Goal: Obtain resource: Download file/media

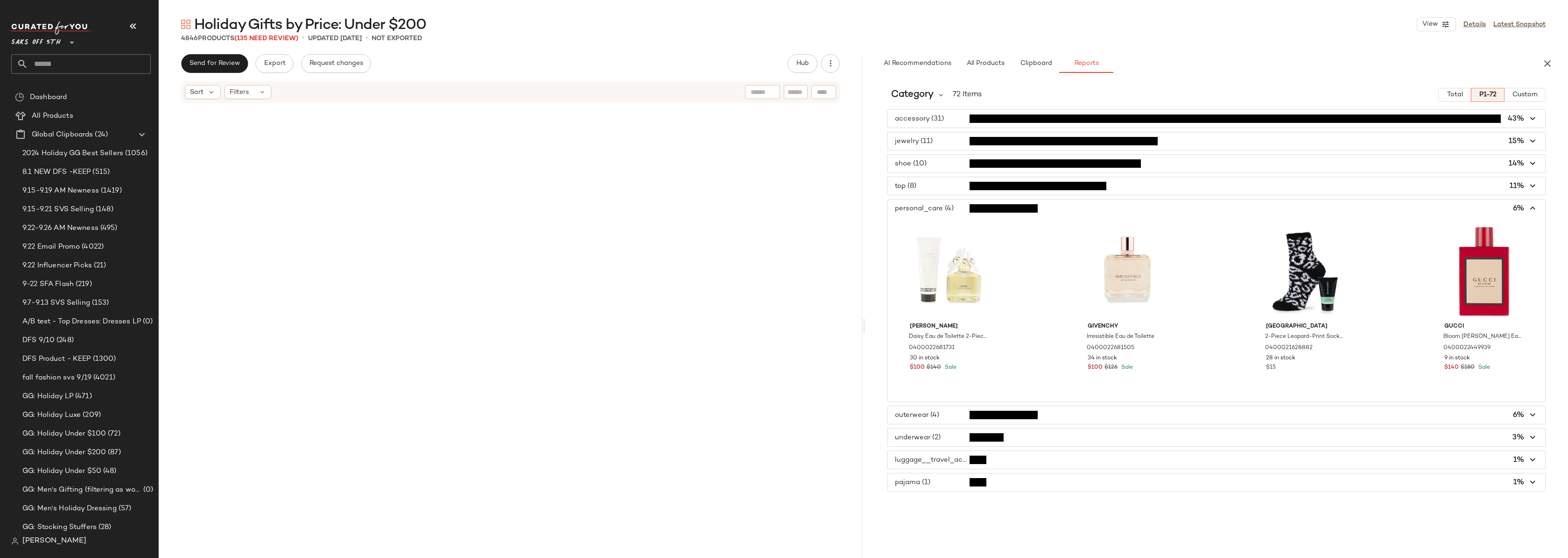
scroll to position [733, 0]
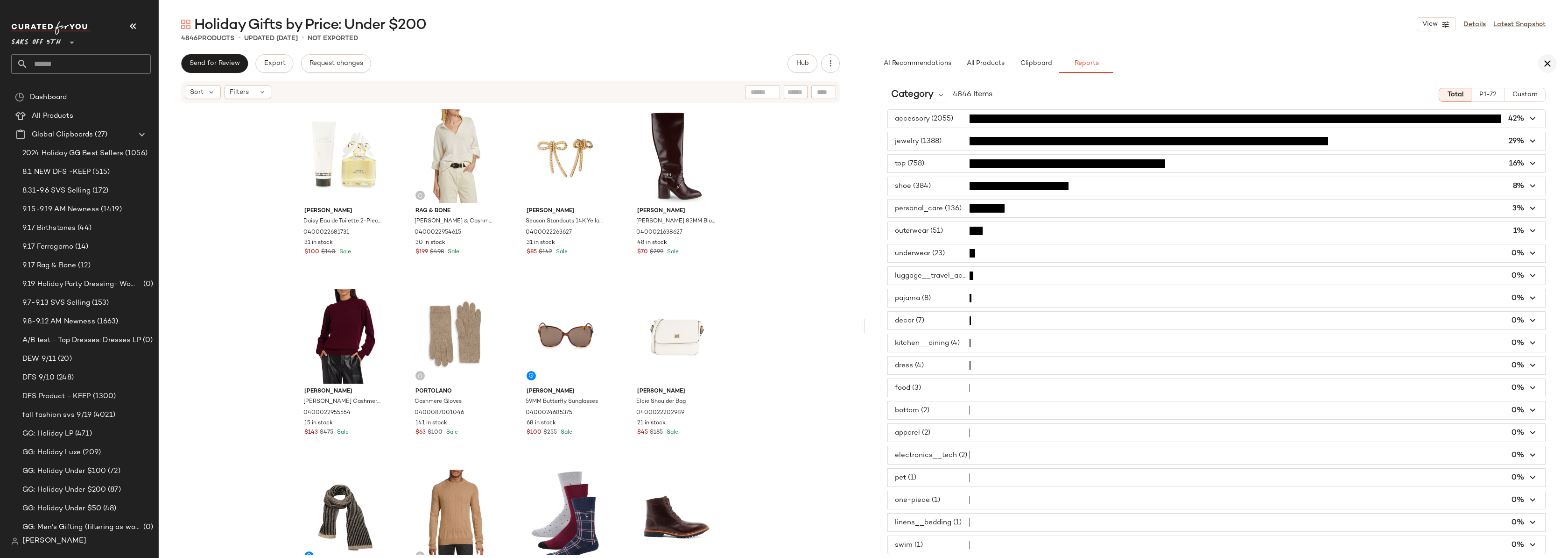
click at [1550, 65] on icon "button" at bounding box center [1548, 63] width 11 height 11
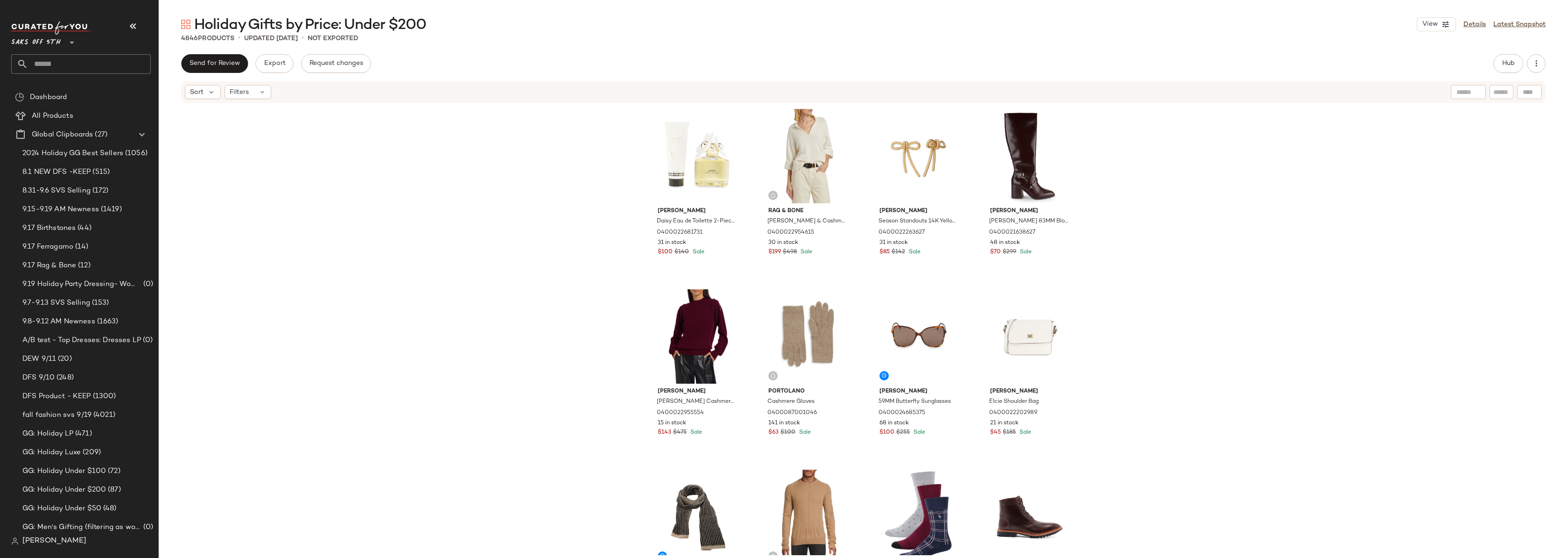
click at [1196, 177] on div "Marc Jacobs Daisy Eau de Toilette 2-Piece Set 0400022681731 31 in stock $100 $1…" at bounding box center [863, 329] width 1409 height 452
click at [430, 179] on div "Marc Jacobs Daisy Eau de Toilette 2-Piece Set 0400022681731 31 in stock $100 $1…" at bounding box center [863, 329] width 1409 height 452
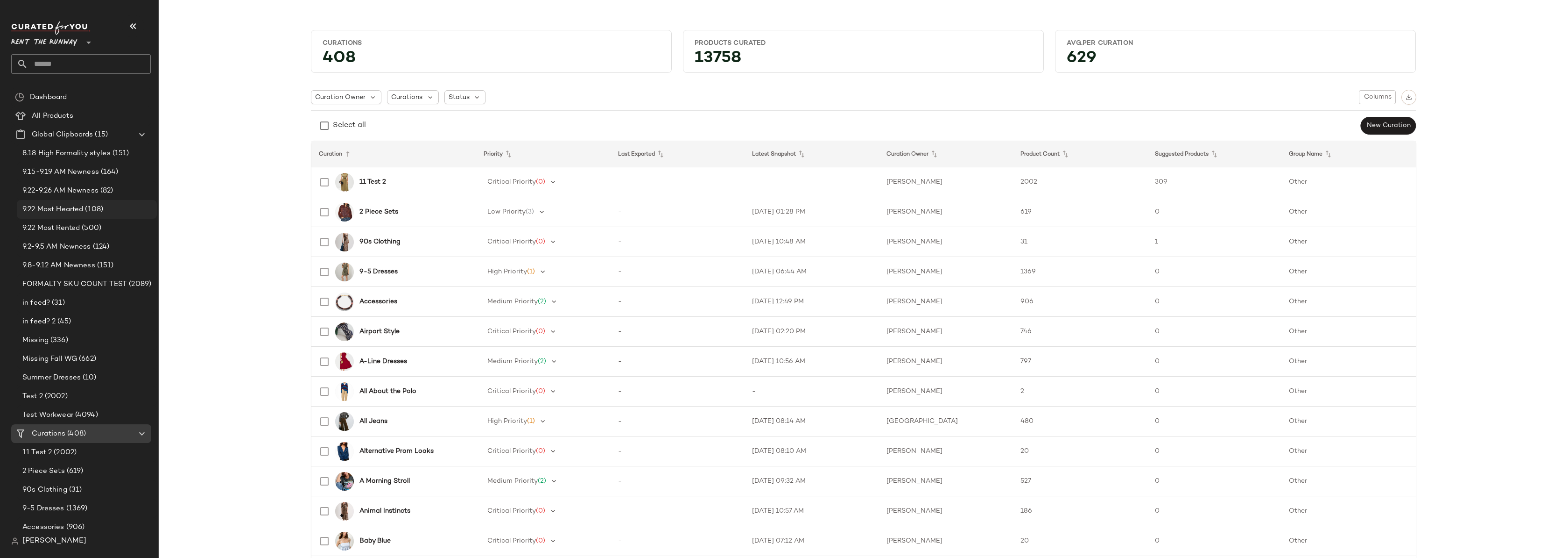
click at [75, 208] on span "9.22 Most Hearted" at bounding box center [52, 209] width 61 height 11
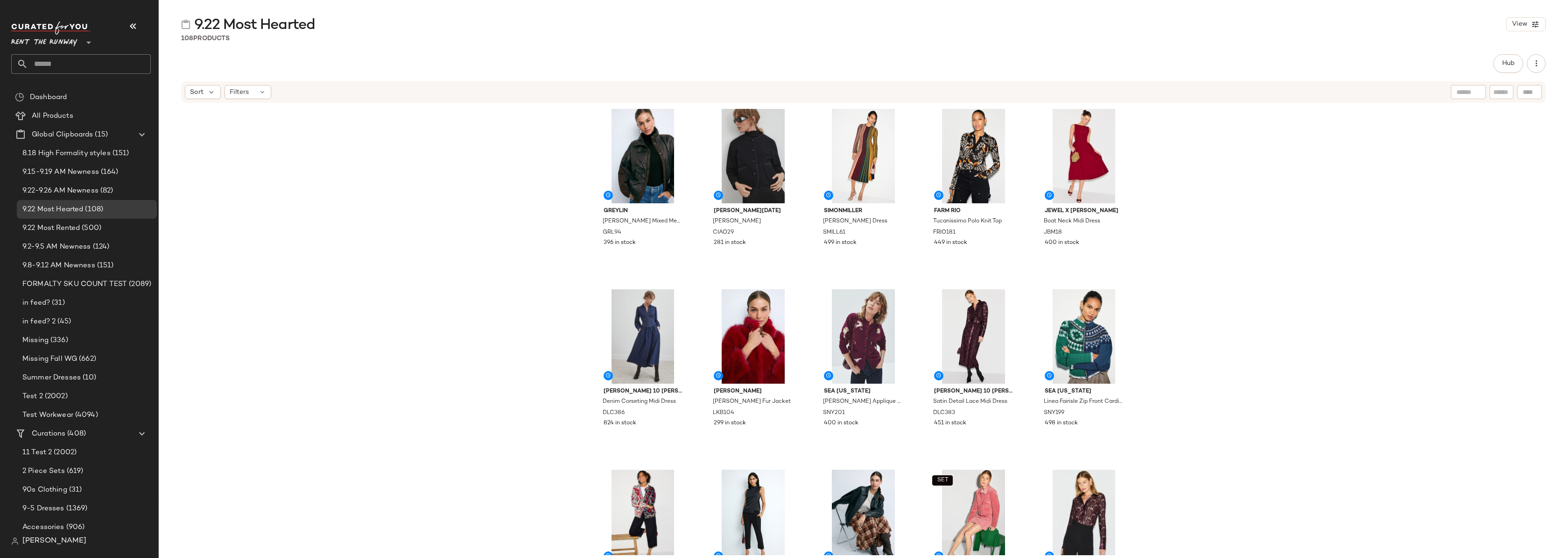
click at [1219, 190] on div "Greylin Beryl Mixed Media Quilted Puffer Coat GRL94 396 in stock Ciao Lucia Sim…" at bounding box center [863, 329] width 1409 height 452
click at [1374, 235] on div "Greylin Beryl Mixed Media Quilted Puffer Coat GRL94 396 in stock Ciao Lucia Sim…" at bounding box center [863, 329] width 1409 height 452
click at [331, 184] on div "Greylin Beryl Mixed Media Quilted Puffer Coat GRL94 396 in stock Ciao Lucia Sim…" at bounding box center [863, 329] width 1409 height 452
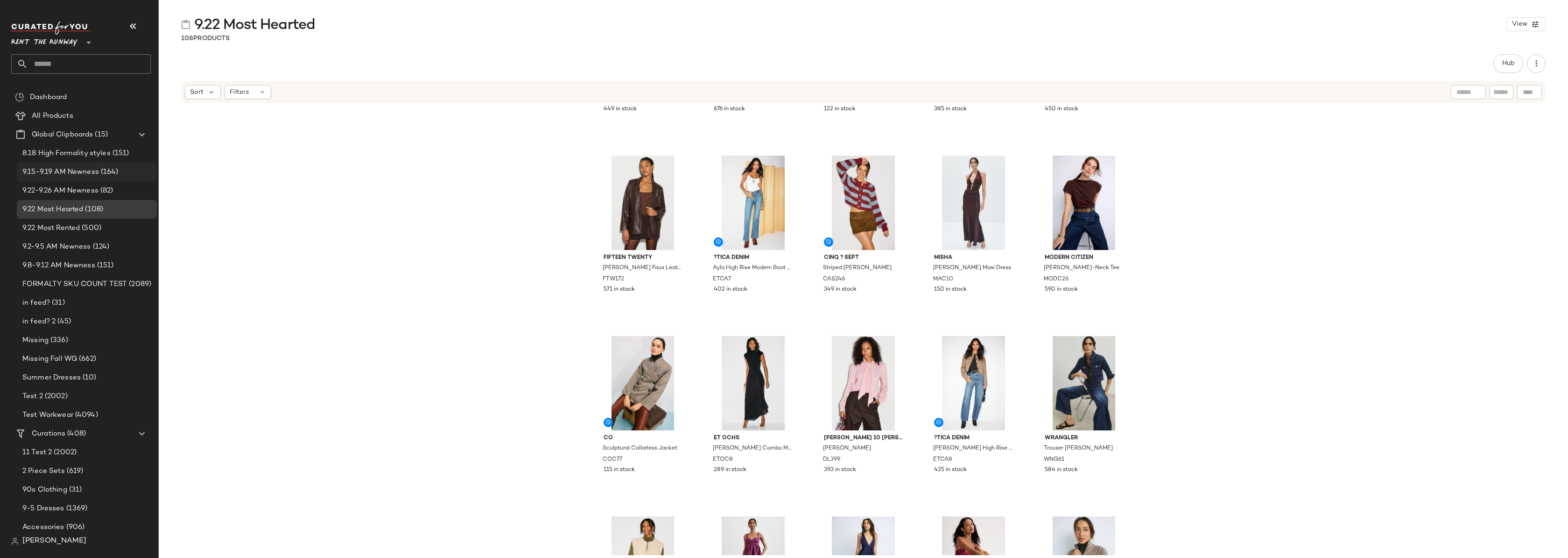
scroll to position [2666, 0]
click at [1508, 66] on span "Hub" at bounding box center [1508, 63] width 13 height 8
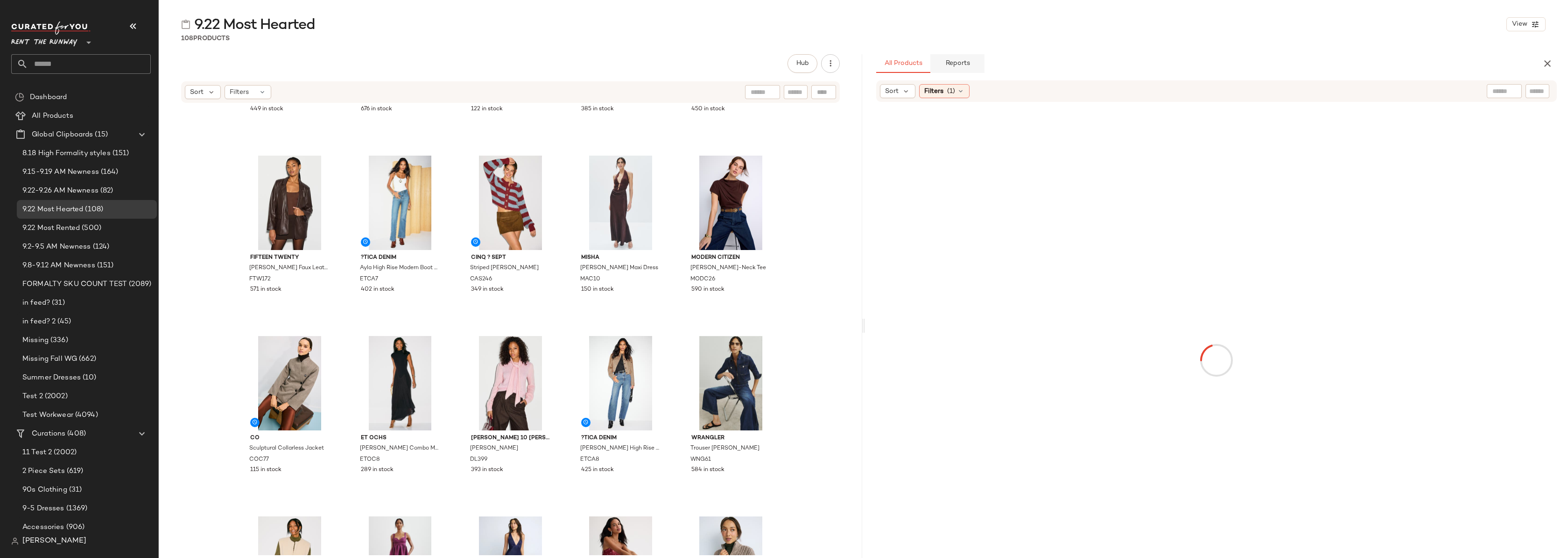
click at [967, 64] on span "Reports" at bounding box center [957, 63] width 25 height 8
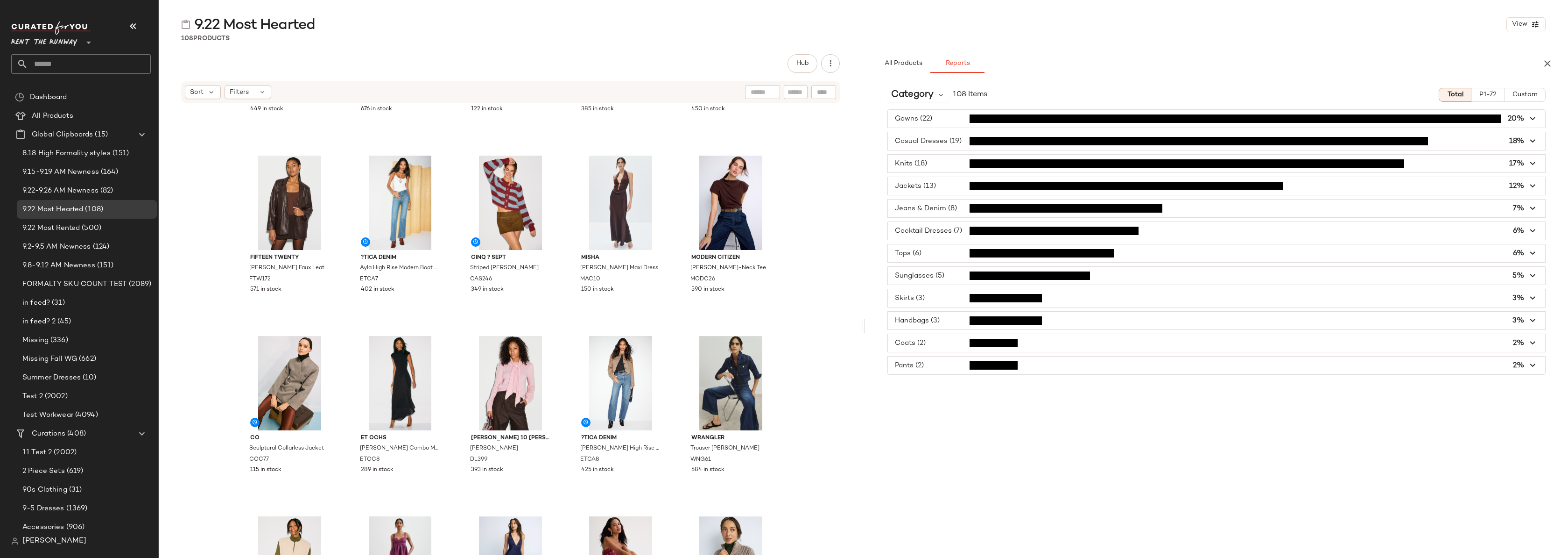
click at [936, 122] on span "button" at bounding box center [1217, 119] width 658 height 18
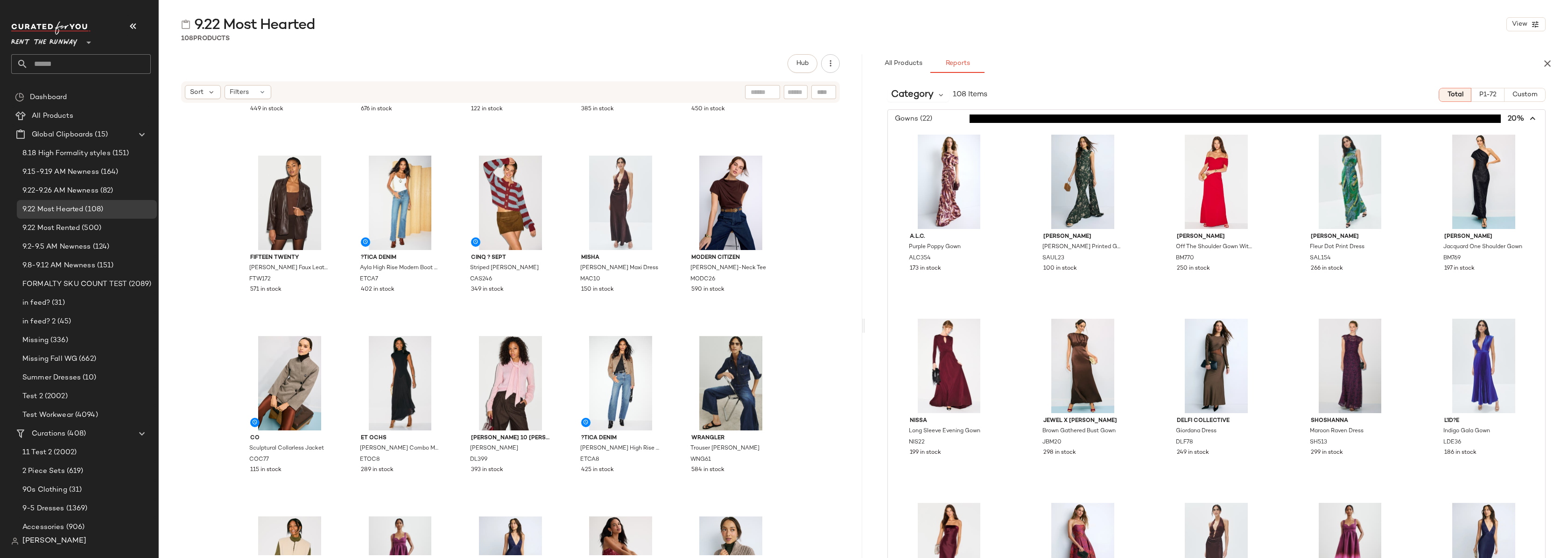
click at [936, 122] on span "button" at bounding box center [1217, 119] width 658 height 18
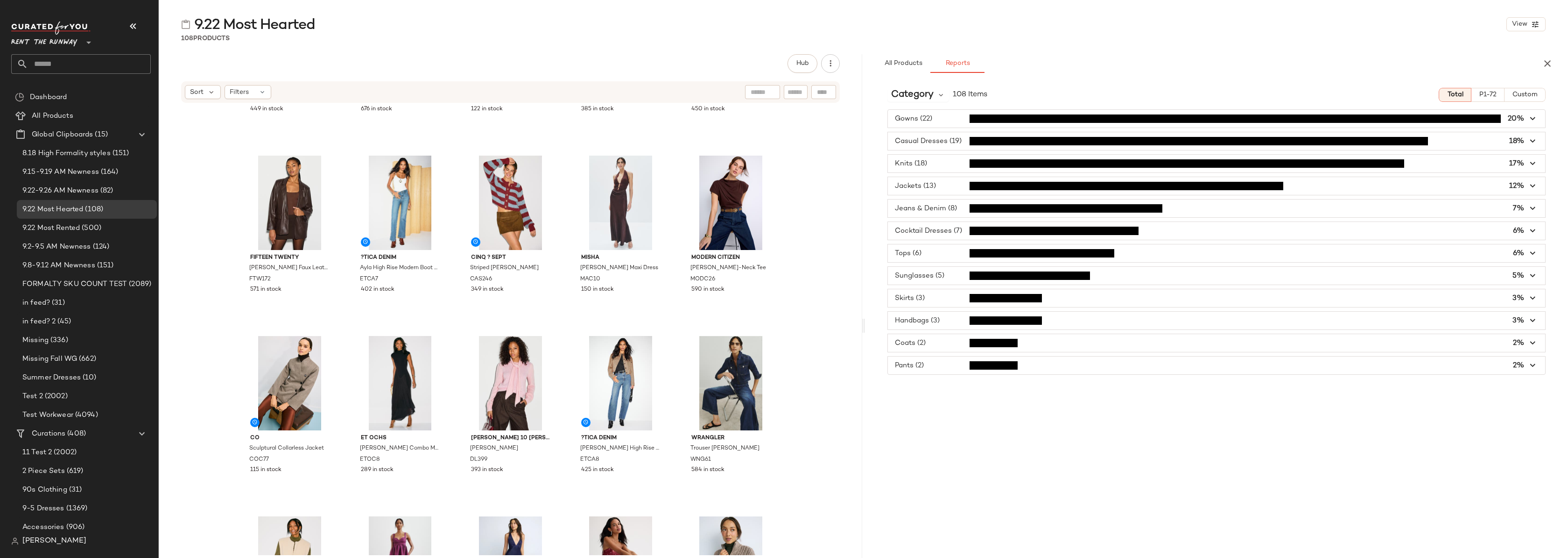
click at [941, 141] on span "button" at bounding box center [1217, 141] width 658 height 18
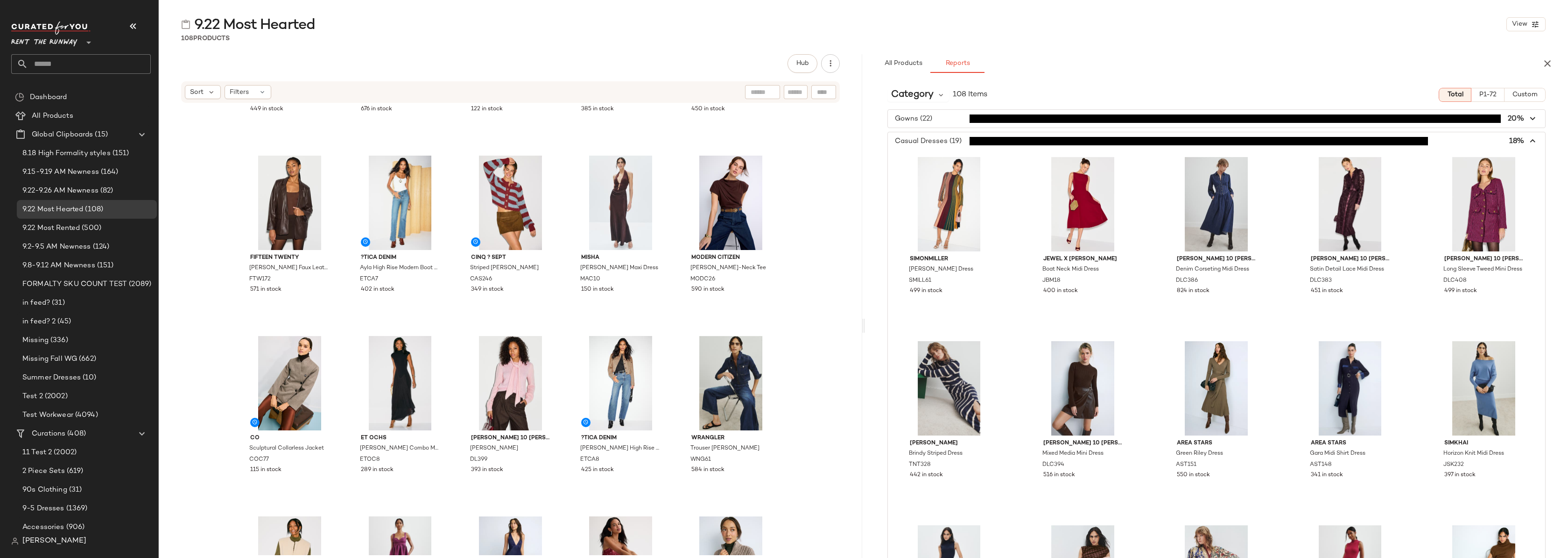
click at [941, 141] on span "button" at bounding box center [1217, 141] width 658 height 18
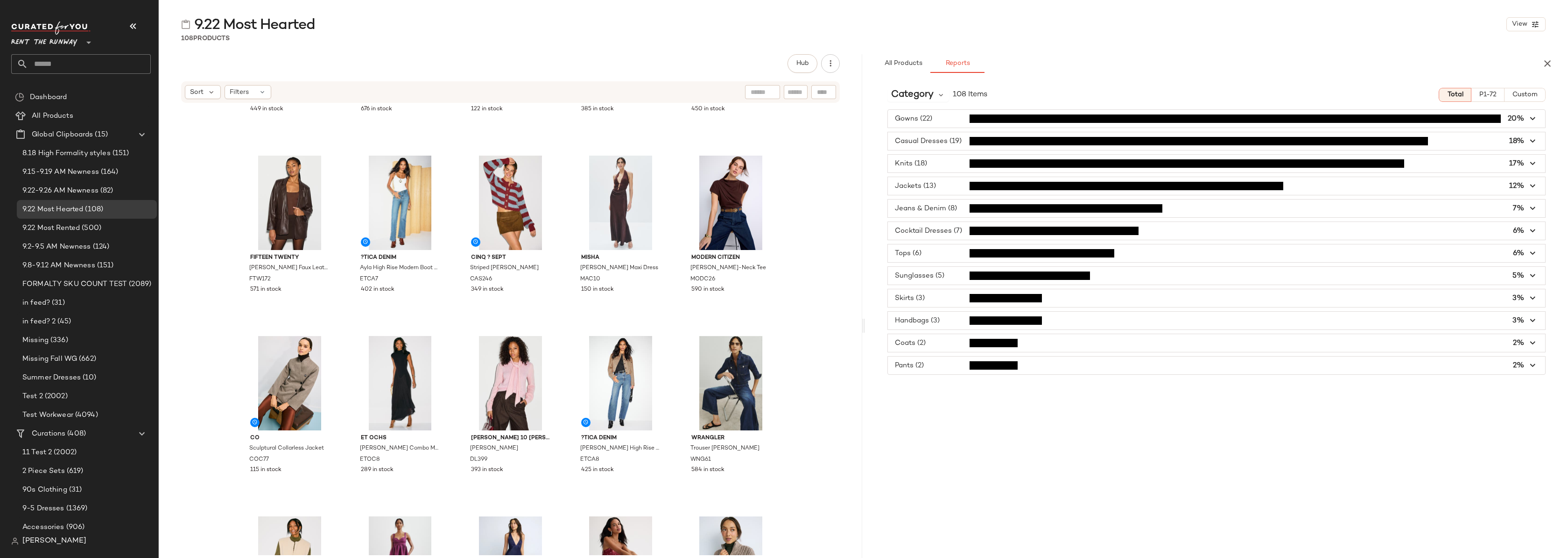
click at [1518, 189] on span "button" at bounding box center [1217, 186] width 658 height 18
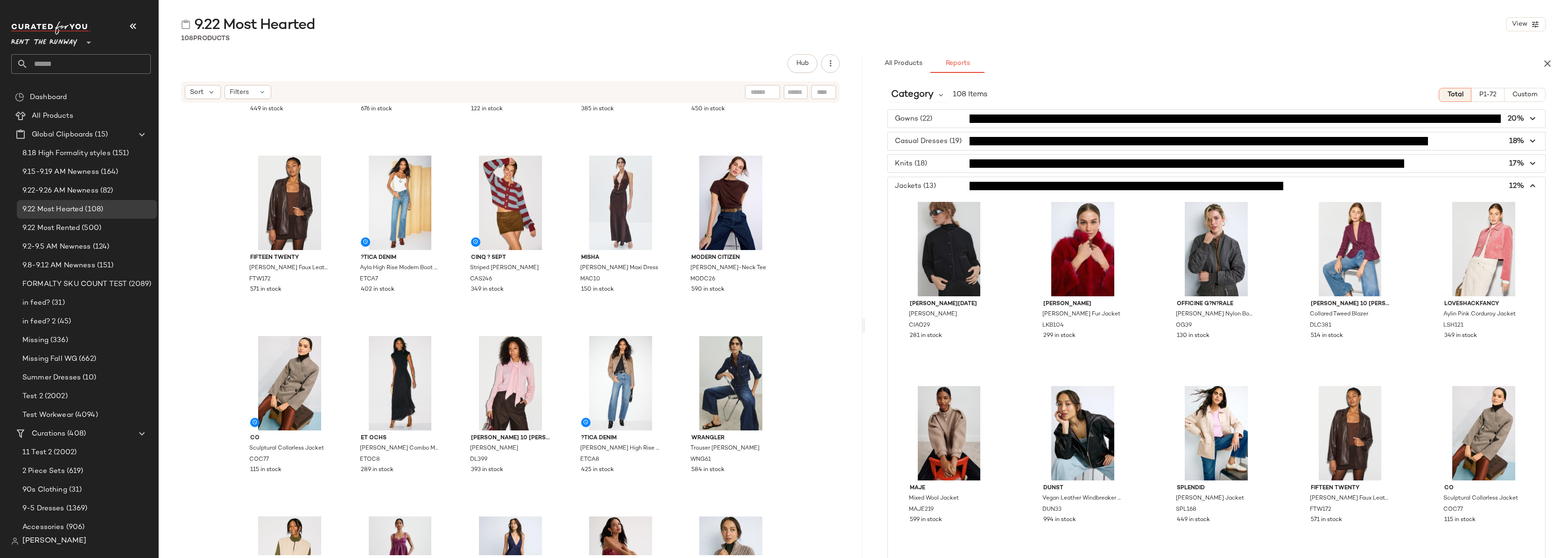
click at [1520, 186] on span "button" at bounding box center [1217, 186] width 658 height 18
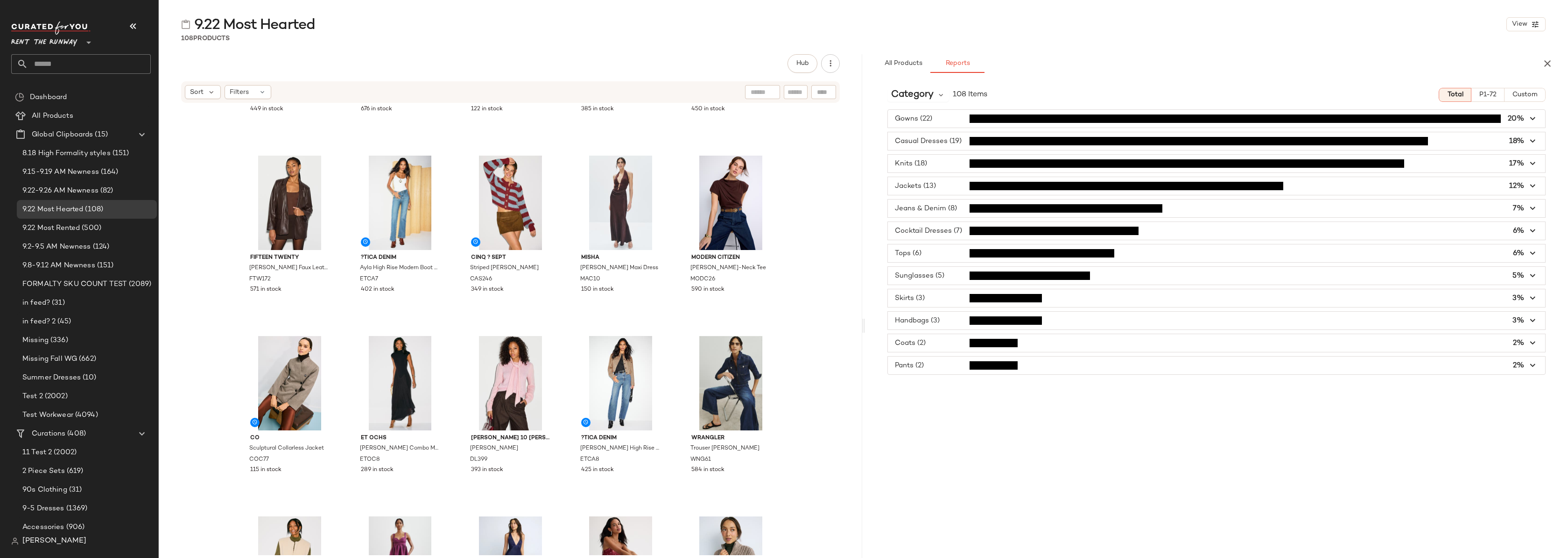
click at [1528, 164] on icon "button" at bounding box center [1533, 164] width 11 height 11
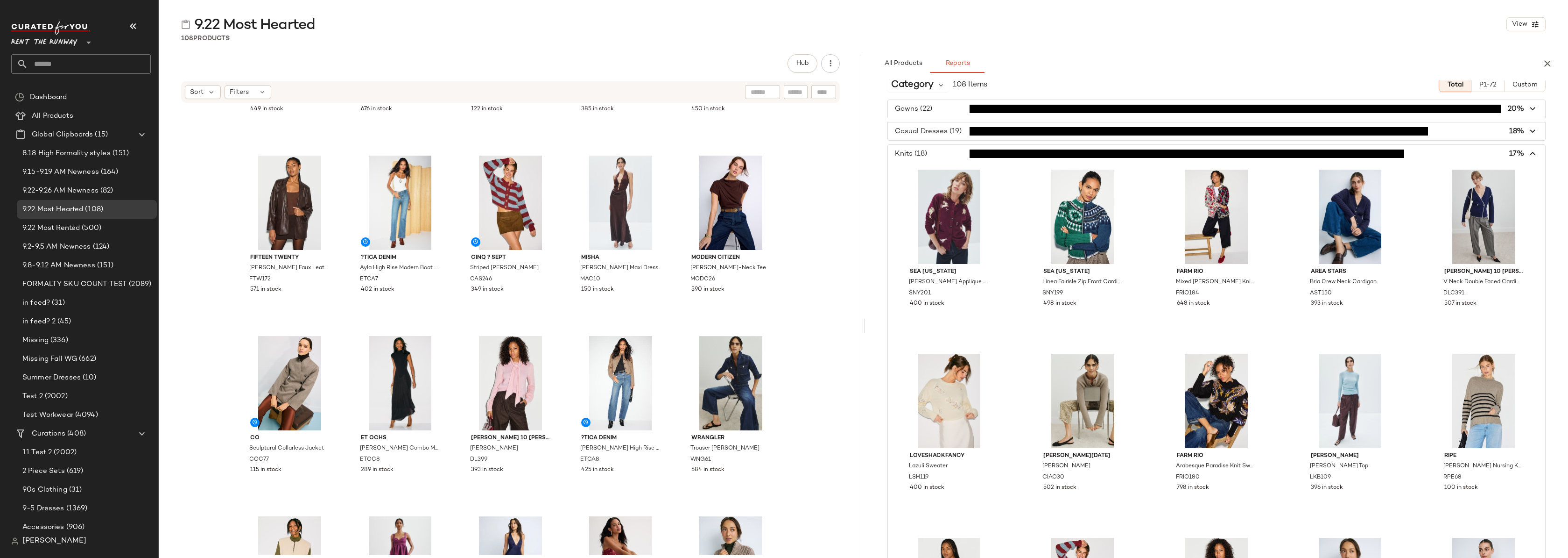
scroll to position [0, 0]
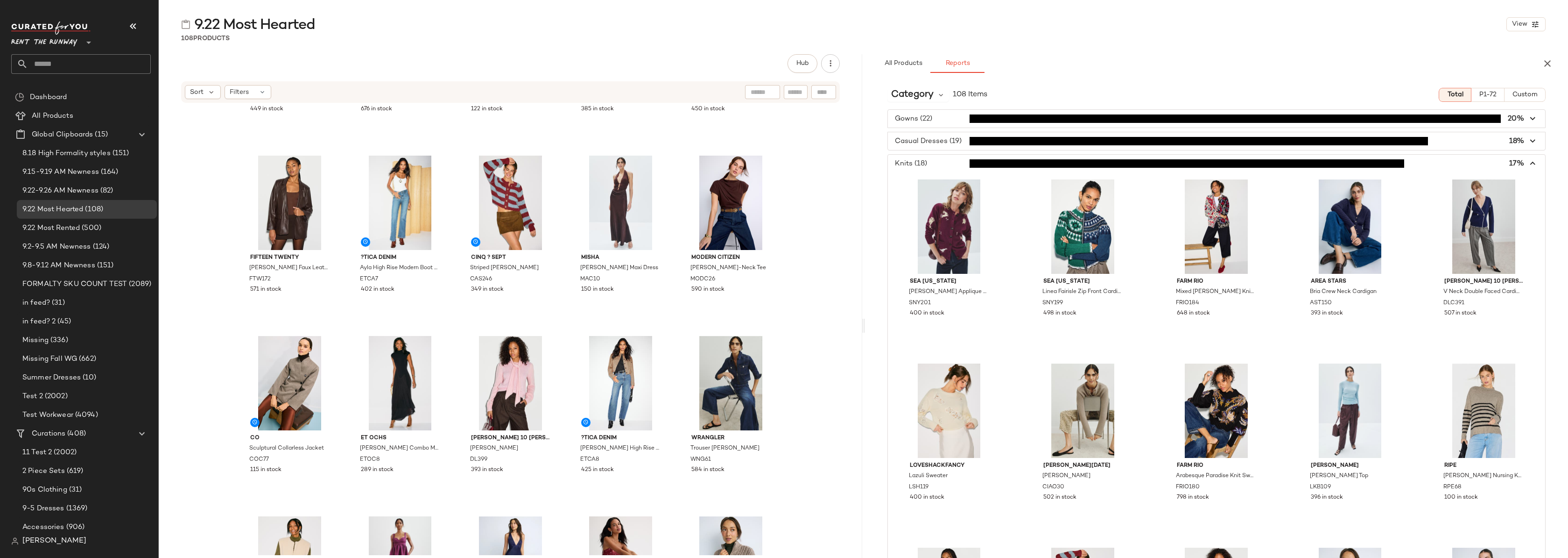
click at [1528, 164] on icon "button" at bounding box center [1533, 164] width 11 height 11
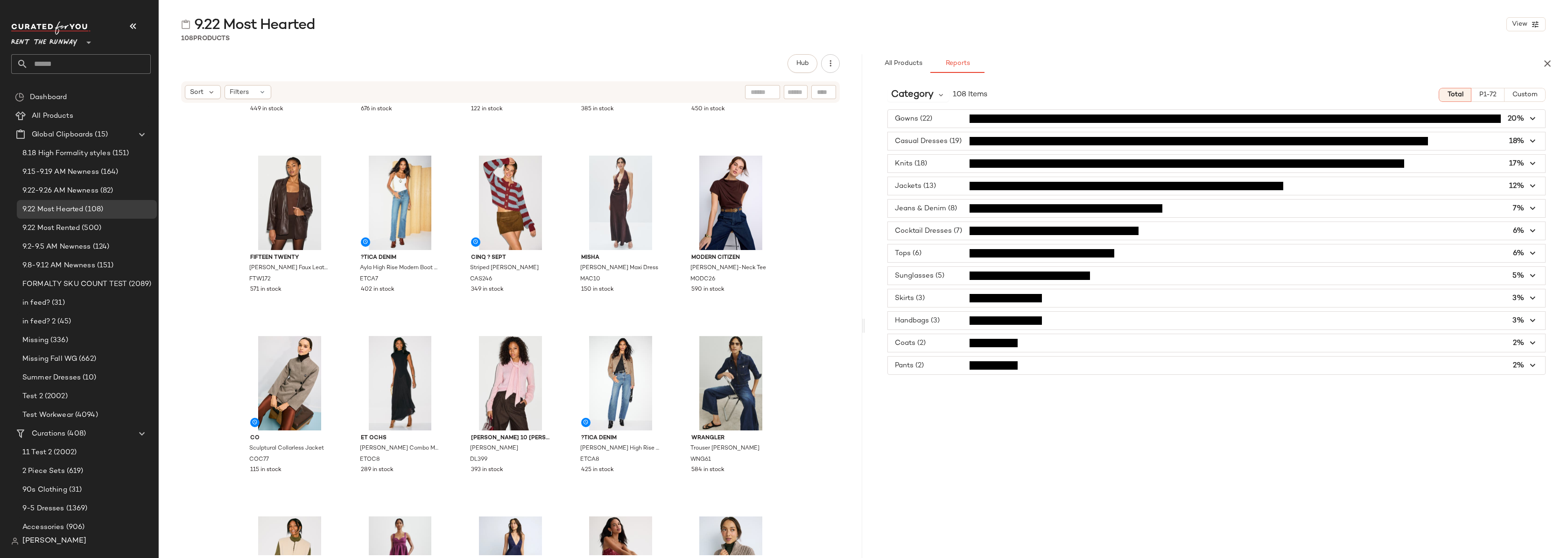
click at [928, 216] on span "button" at bounding box center [1217, 208] width 658 height 18
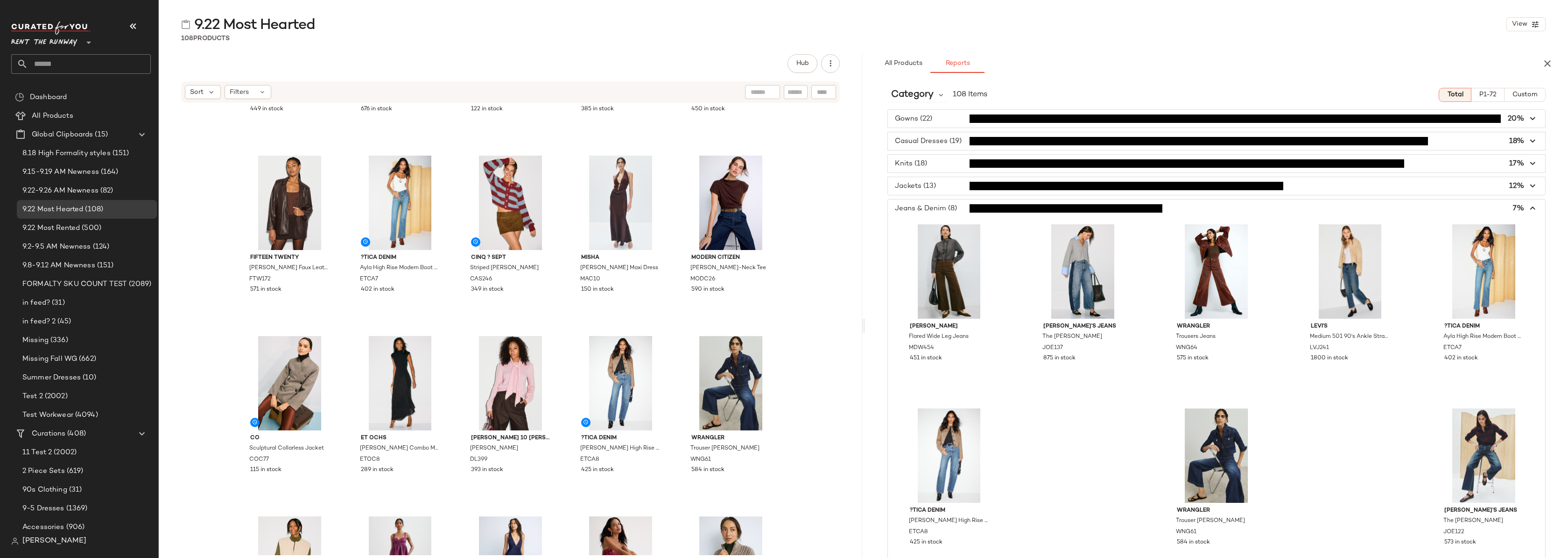
click at [928, 214] on span "button" at bounding box center [1217, 208] width 658 height 18
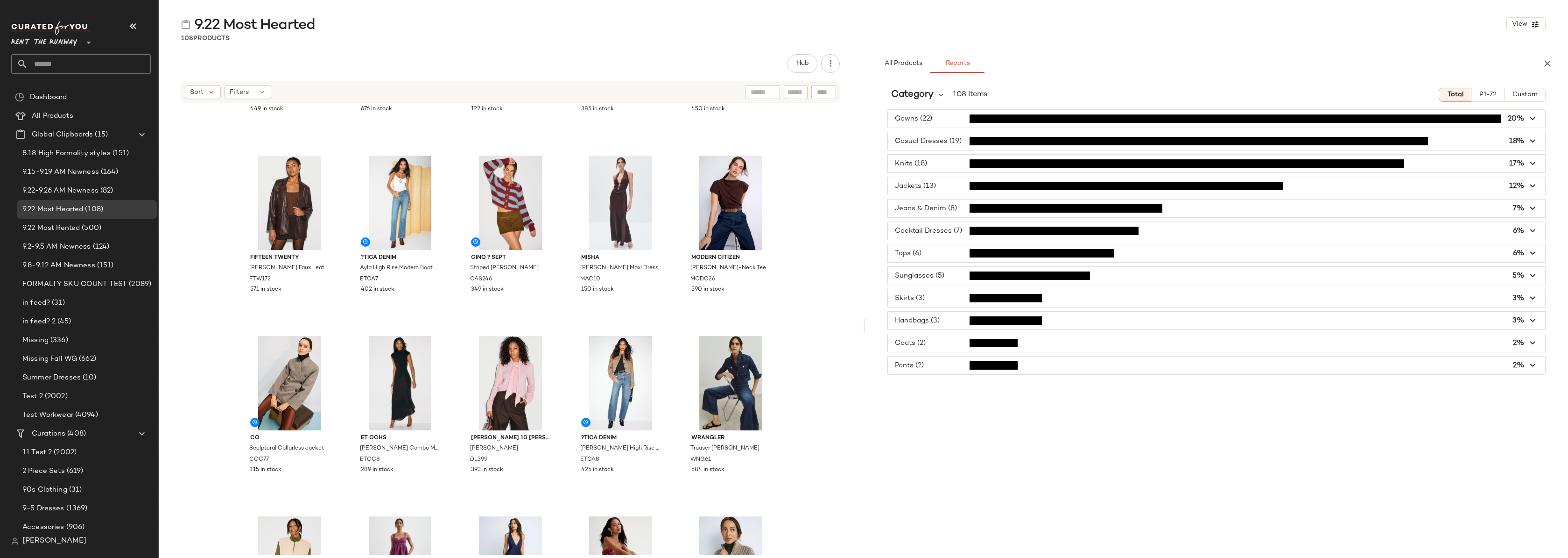
click at [931, 237] on span "button" at bounding box center [1217, 231] width 658 height 18
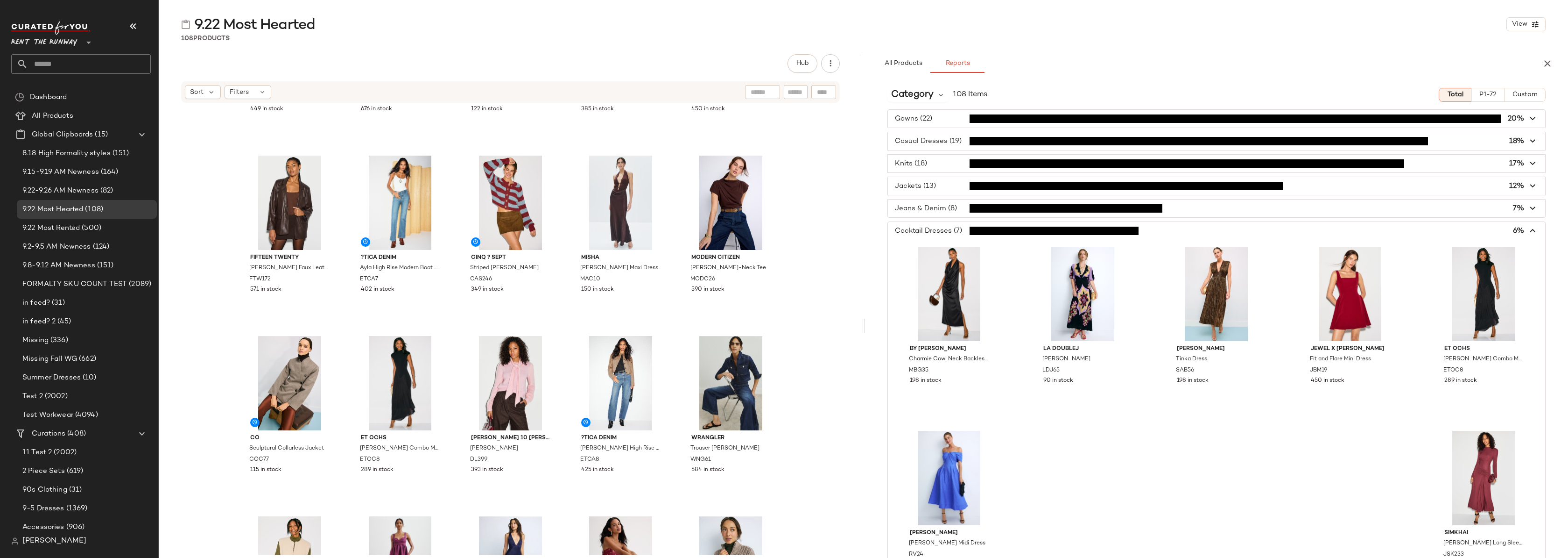
click at [933, 229] on span "button" at bounding box center [1217, 231] width 658 height 18
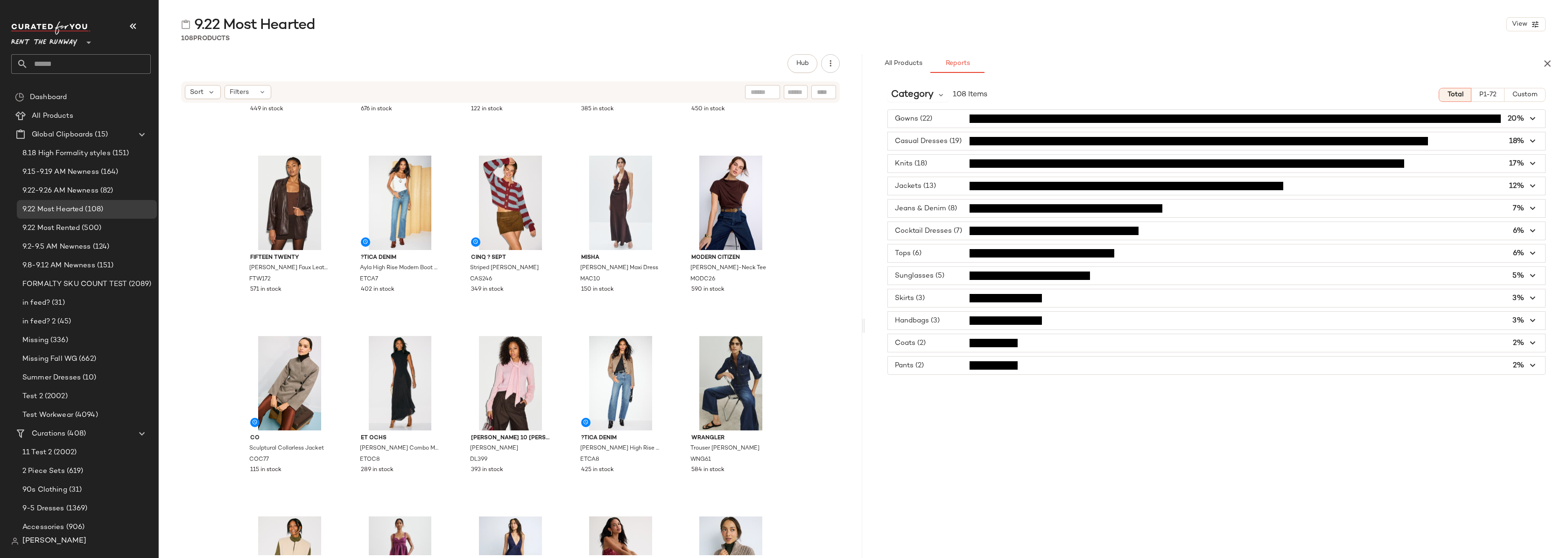
click at [944, 323] on span "button" at bounding box center [1217, 321] width 658 height 18
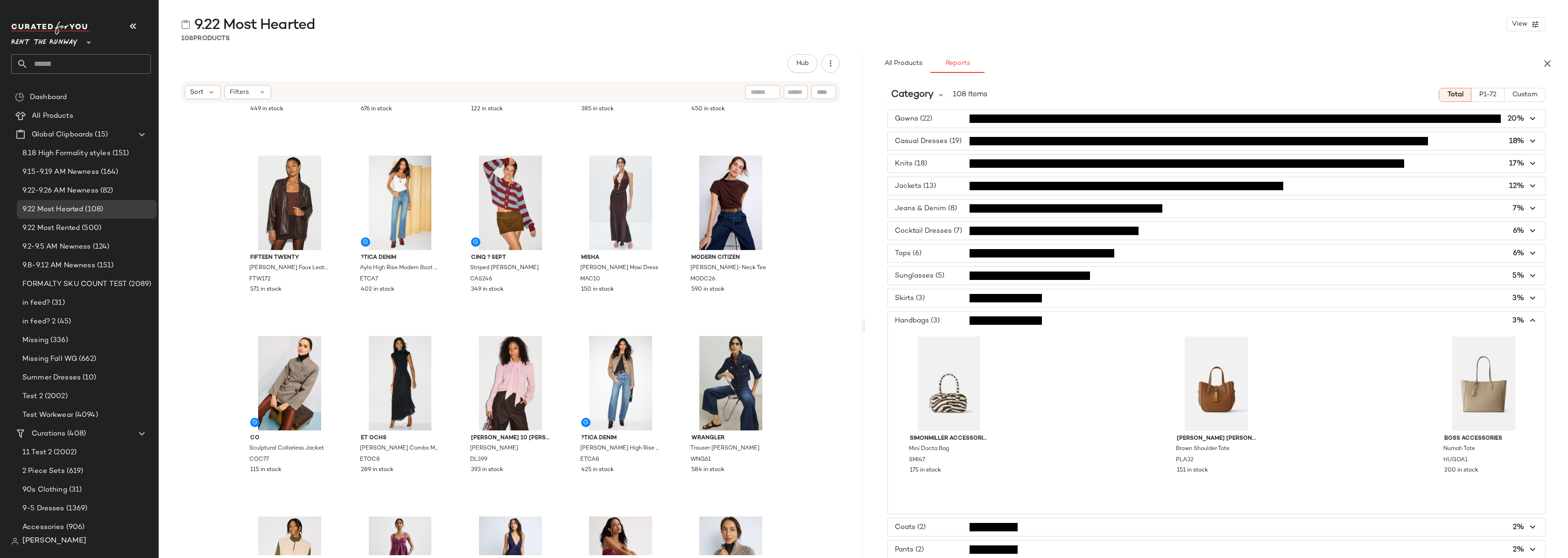
click at [944, 323] on span "button" at bounding box center [1217, 321] width 658 height 18
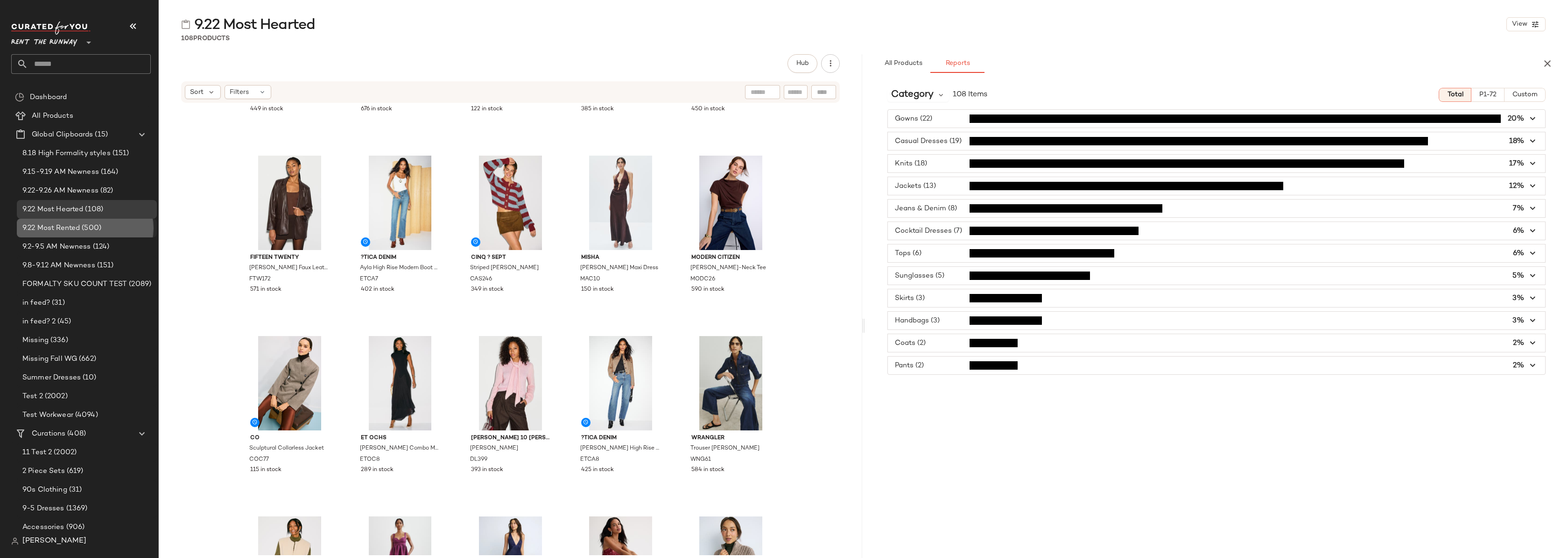
click at [58, 230] on span "9.22 Most Rented" at bounding box center [51, 229] width 57 height 11
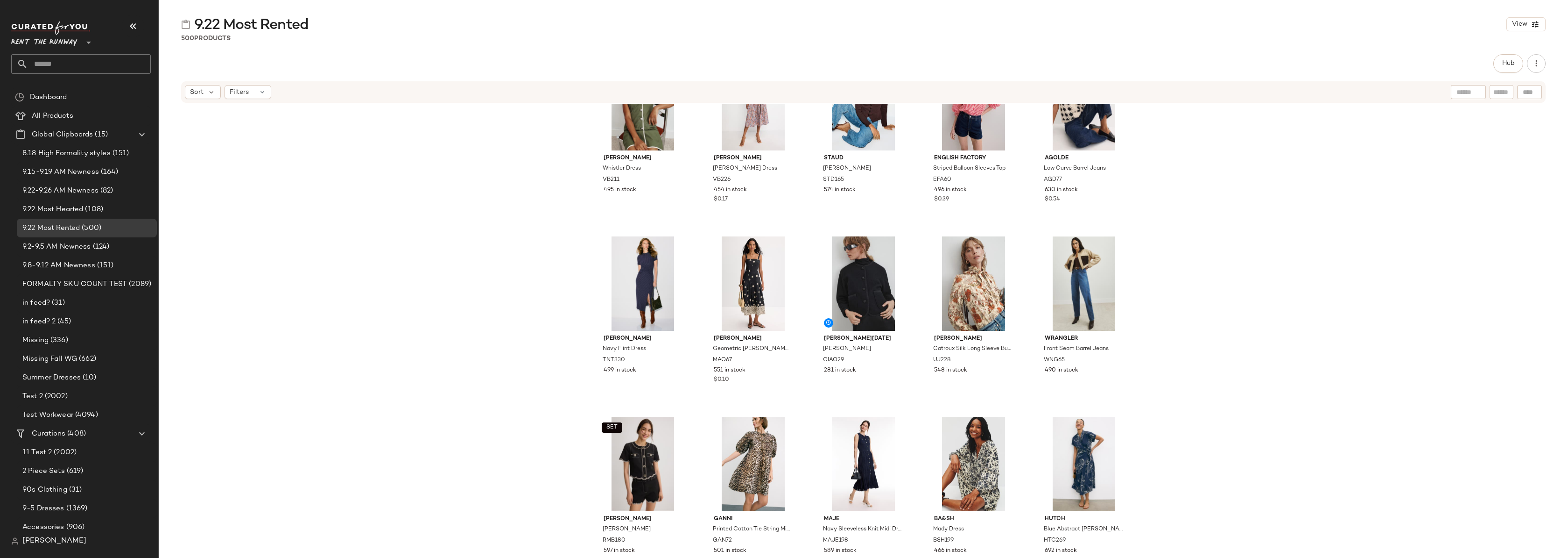
scroll to position [4060, 0]
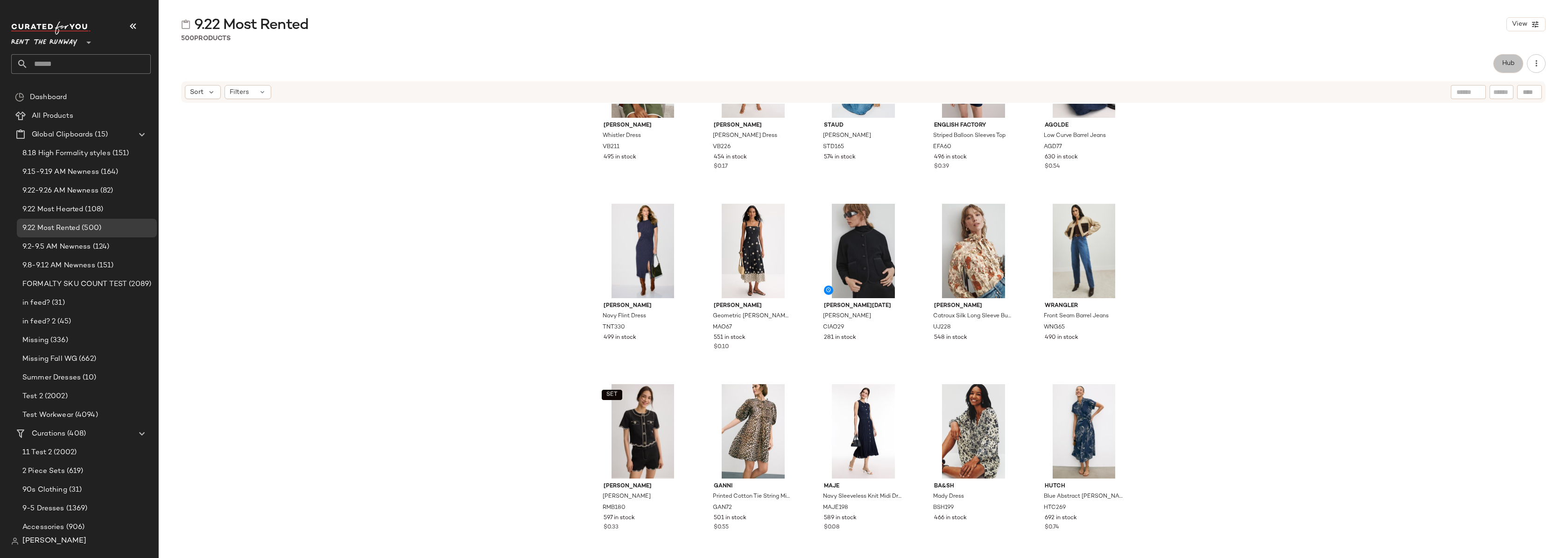
click at [1509, 65] on span "Hub" at bounding box center [1508, 63] width 13 height 8
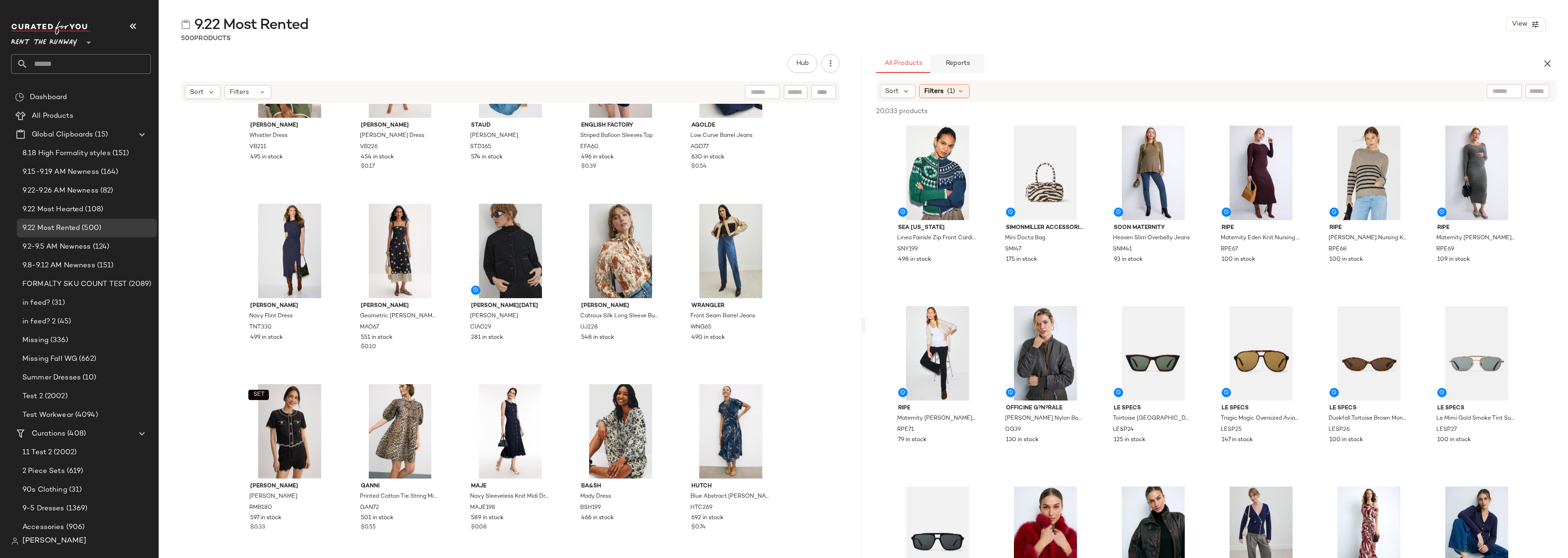
click at [966, 66] on span "Reports" at bounding box center [957, 63] width 25 height 8
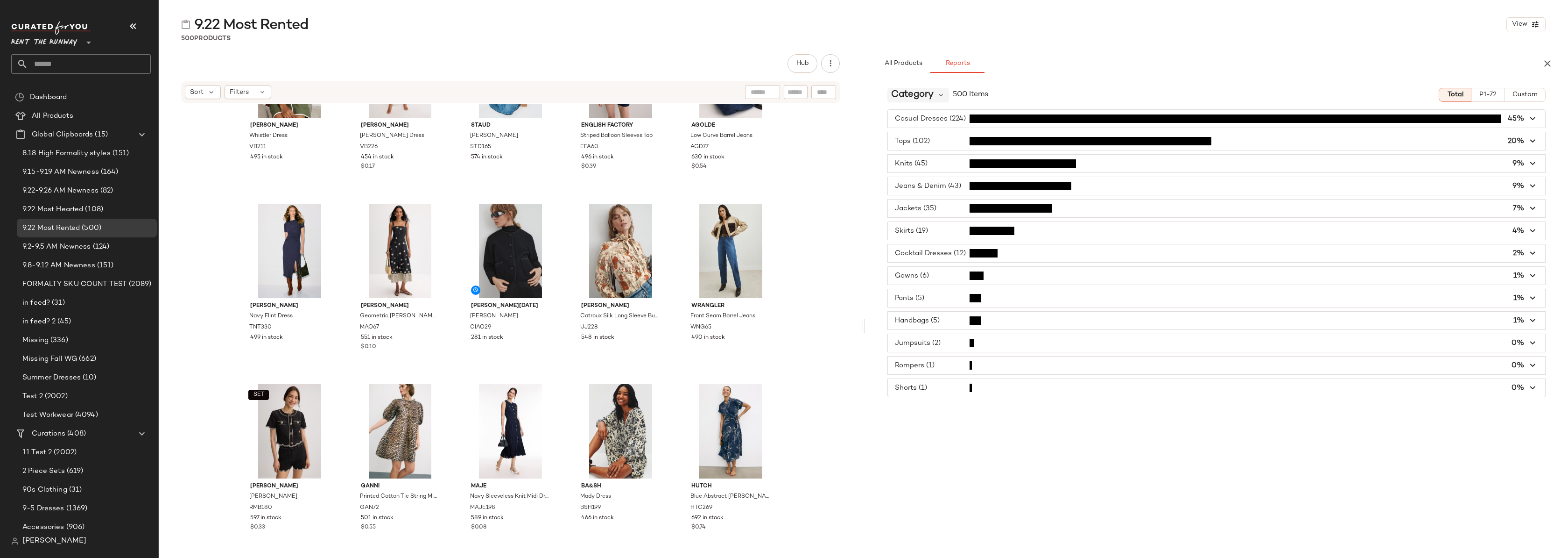
click at [931, 96] on span "Category" at bounding box center [912, 95] width 42 height 14
click at [924, 199] on span "Product Category" at bounding box center [927, 199] width 65 height 11
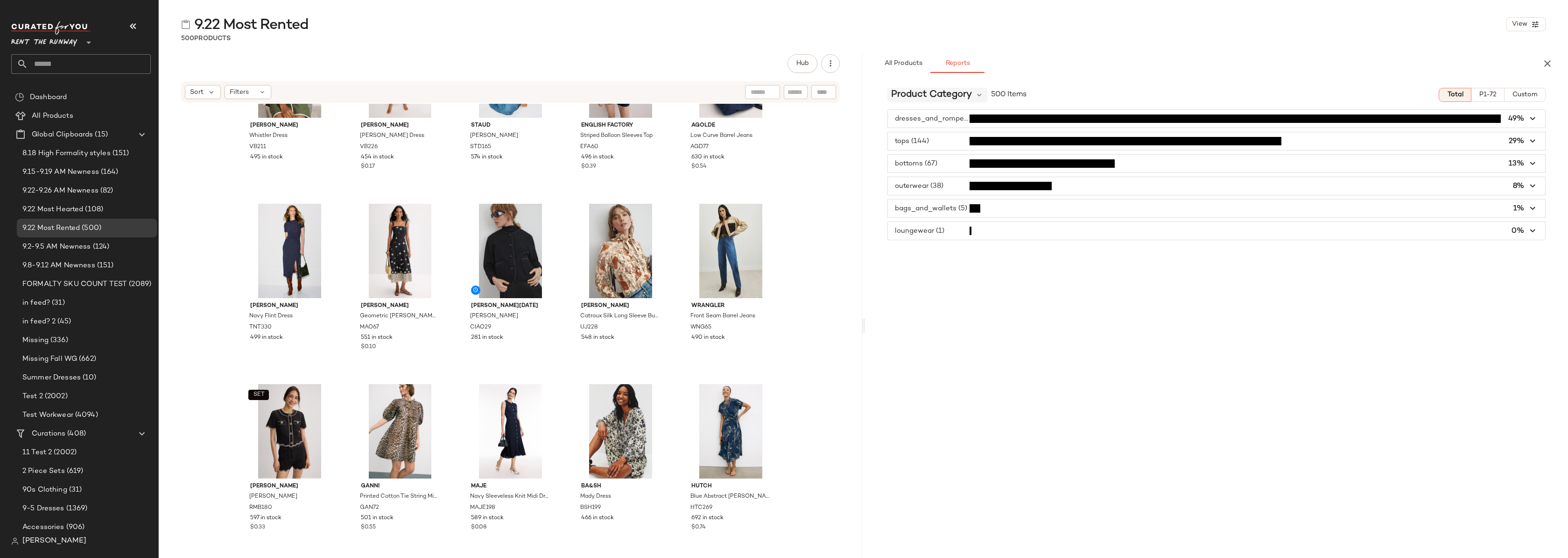
click at [944, 95] on span "Product Category" at bounding box center [931, 95] width 80 height 14
click at [913, 192] on div "Pattern CFY" at bounding box center [947, 199] width 119 height 23
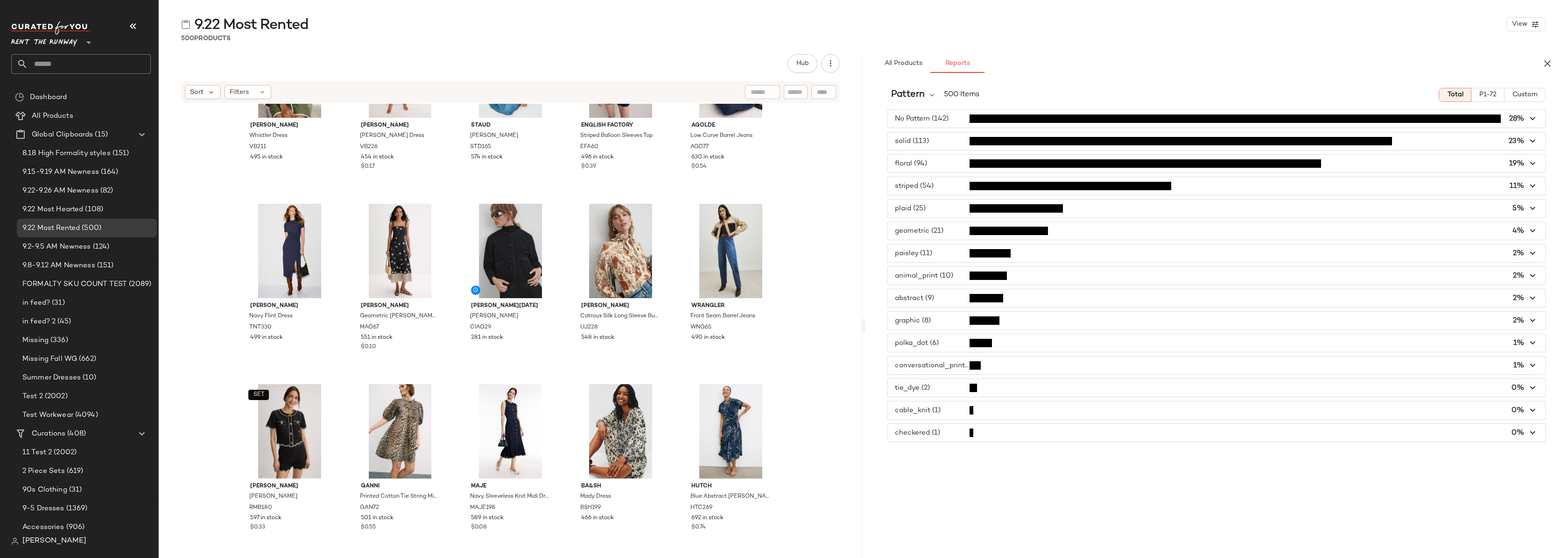
click at [1533, 165] on icon "button" at bounding box center [1533, 164] width 11 height 11
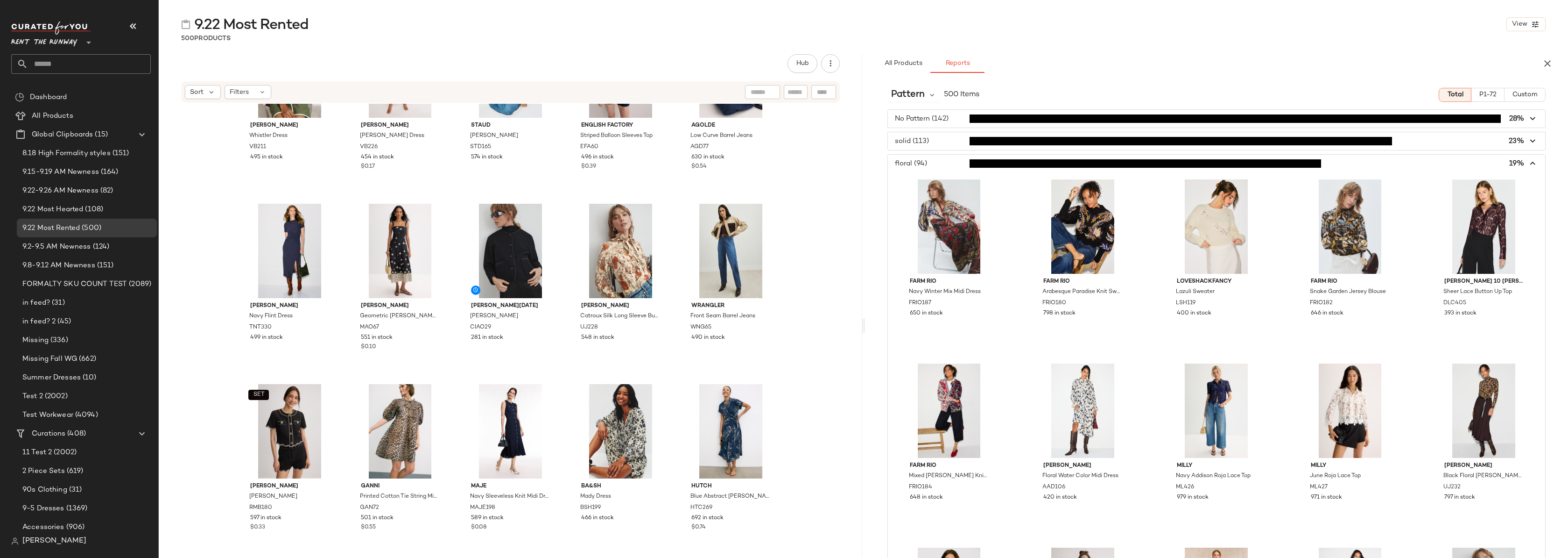
click at [1533, 165] on icon "button" at bounding box center [1533, 164] width 11 height 11
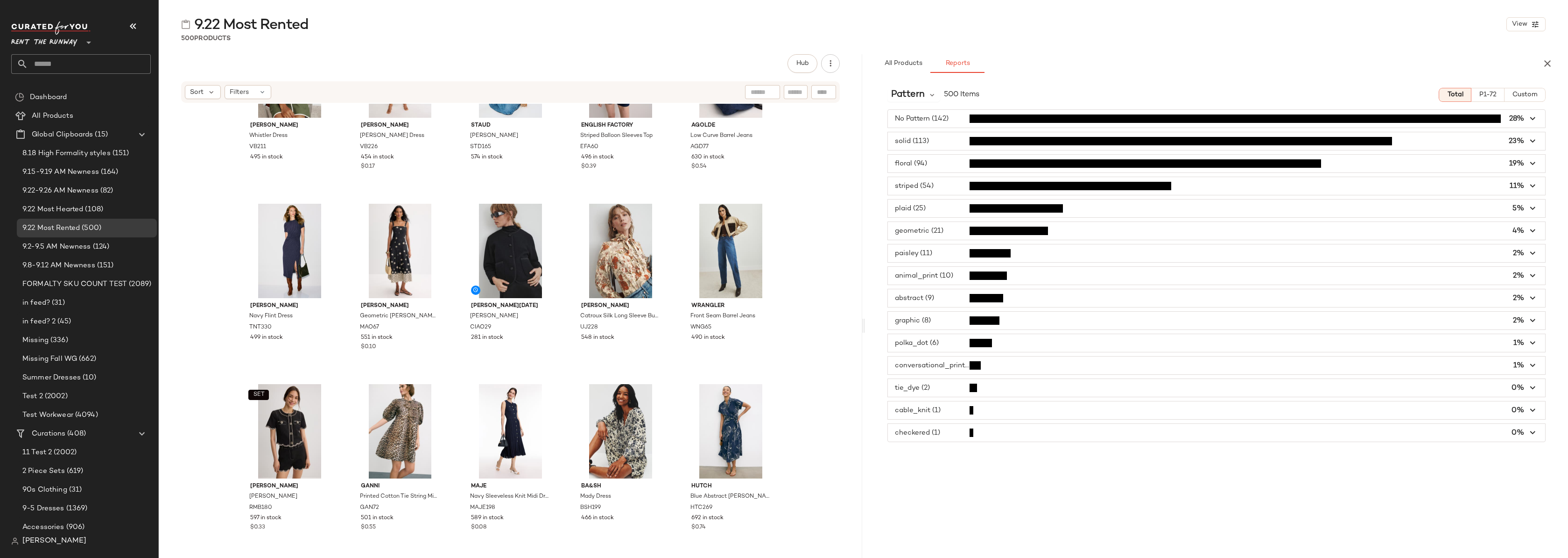
click at [1531, 117] on icon "button" at bounding box center [1533, 119] width 11 height 11
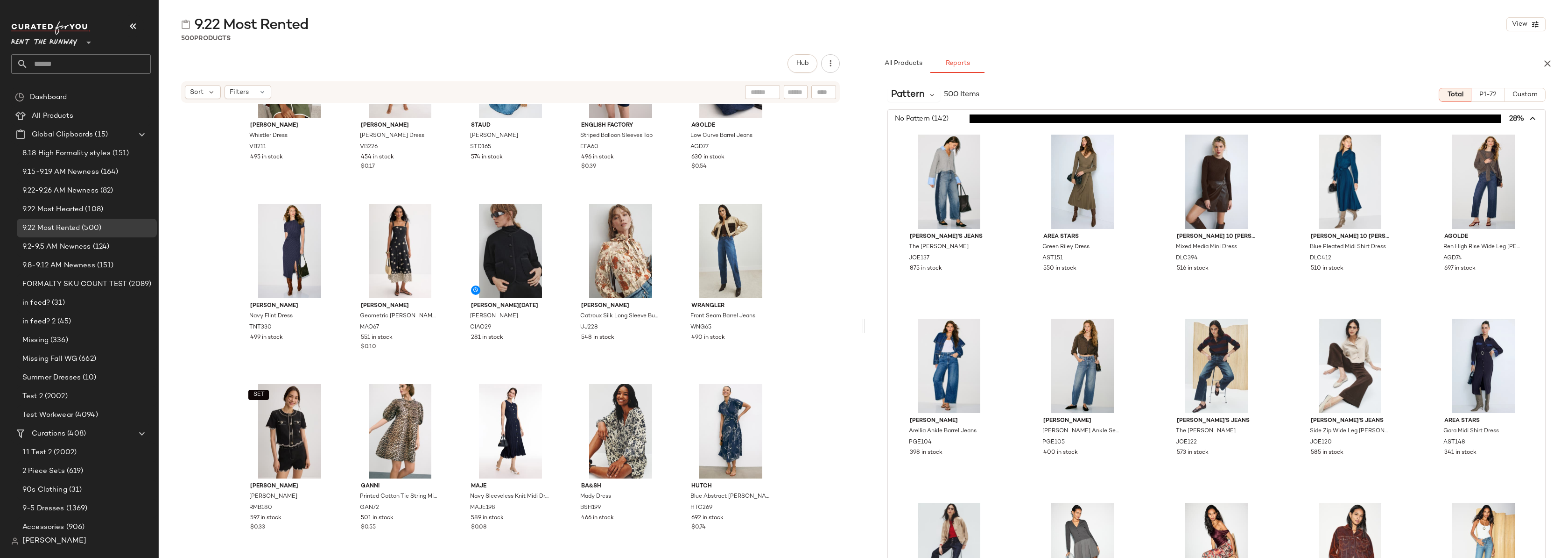
click at [1531, 117] on icon "button" at bounding box center [1533, 119] width 11 height 11
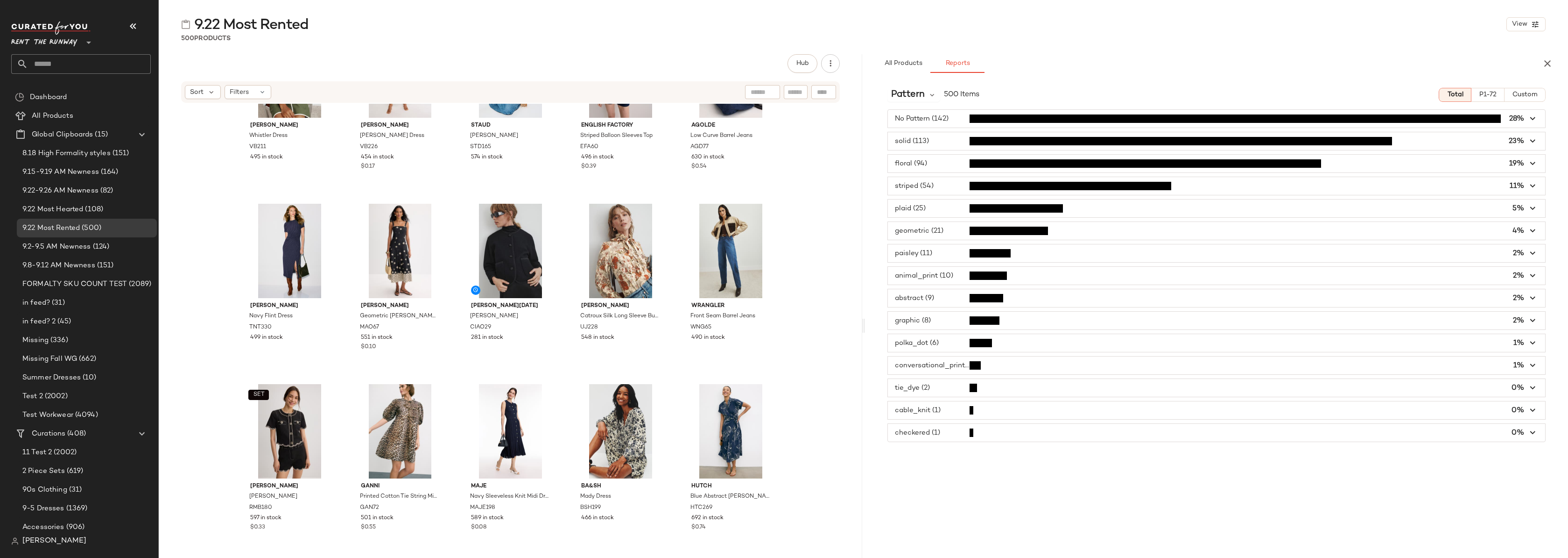
click at [931, 233] on span "button" at bounding box center [1217, 231] width 658 height 18
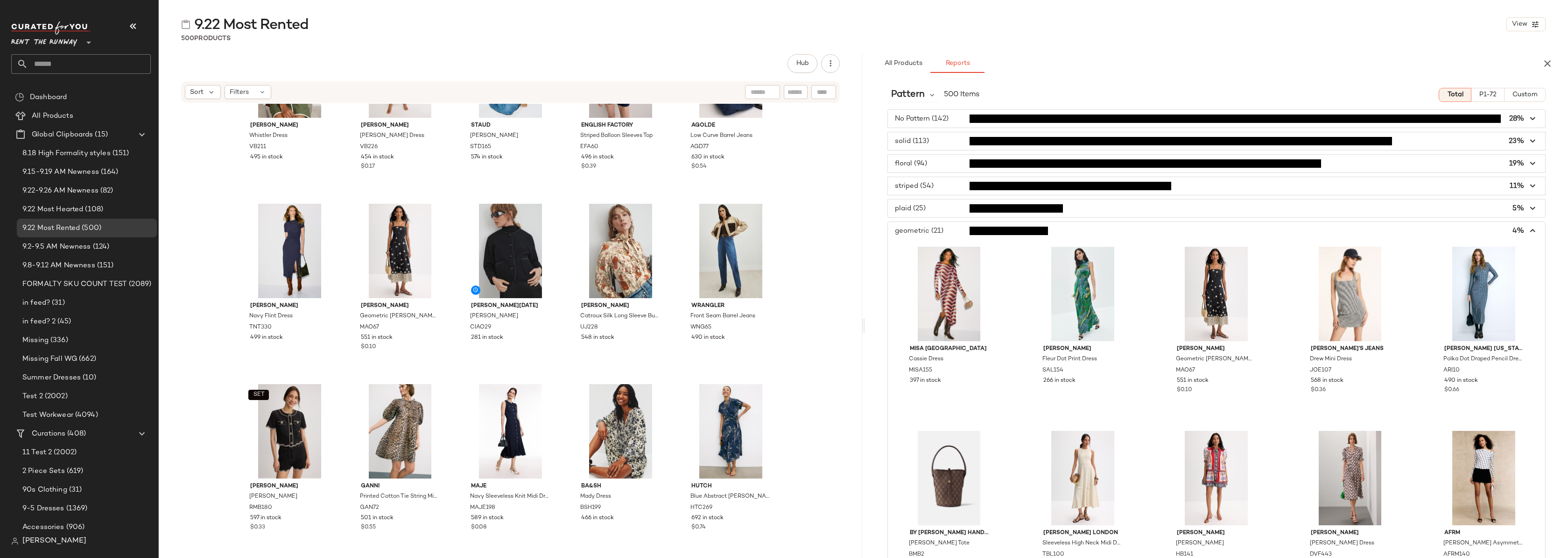
click at [935, 228] on span "button" at bounding box center [1217, 231] width 658 height 18
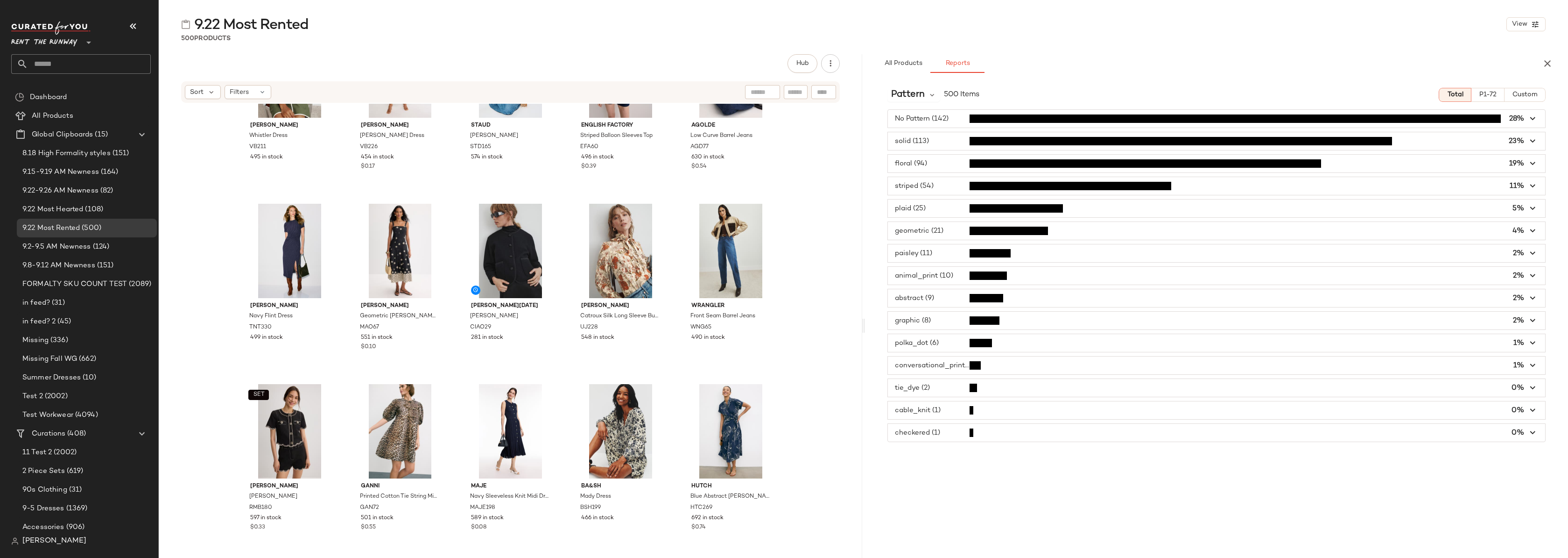
click at [910, 84] on div "Pattern 500 Items Total P1-72 Custom No Pattern (142) 28% solid (113) 23% flora…" at bounding box center [1217, 338] width 704 height 516
click at [910, 94] on span "Pattern" at bounding box center [907, 95] width 33 height 14
click at [916, 138] on span "Category" at bounding box center [912, 137] width 35 height 8
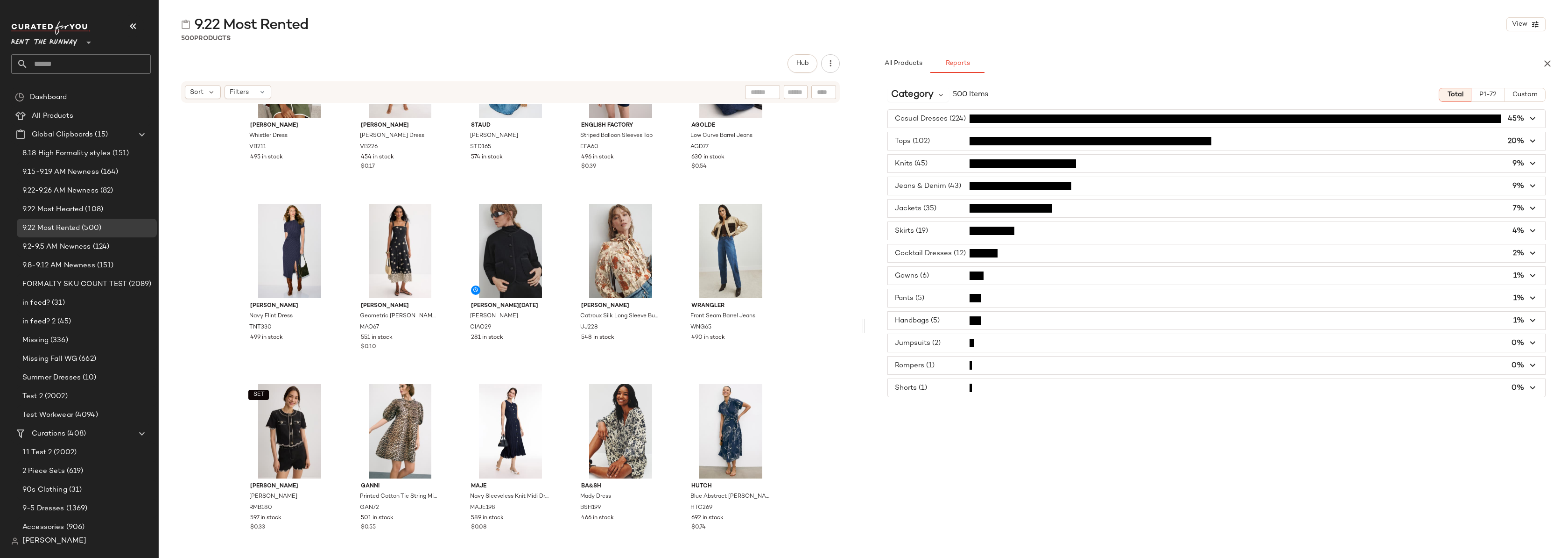
click at [924, 141] on span "button" at bounding box center [1217, 141] width 658 height 18
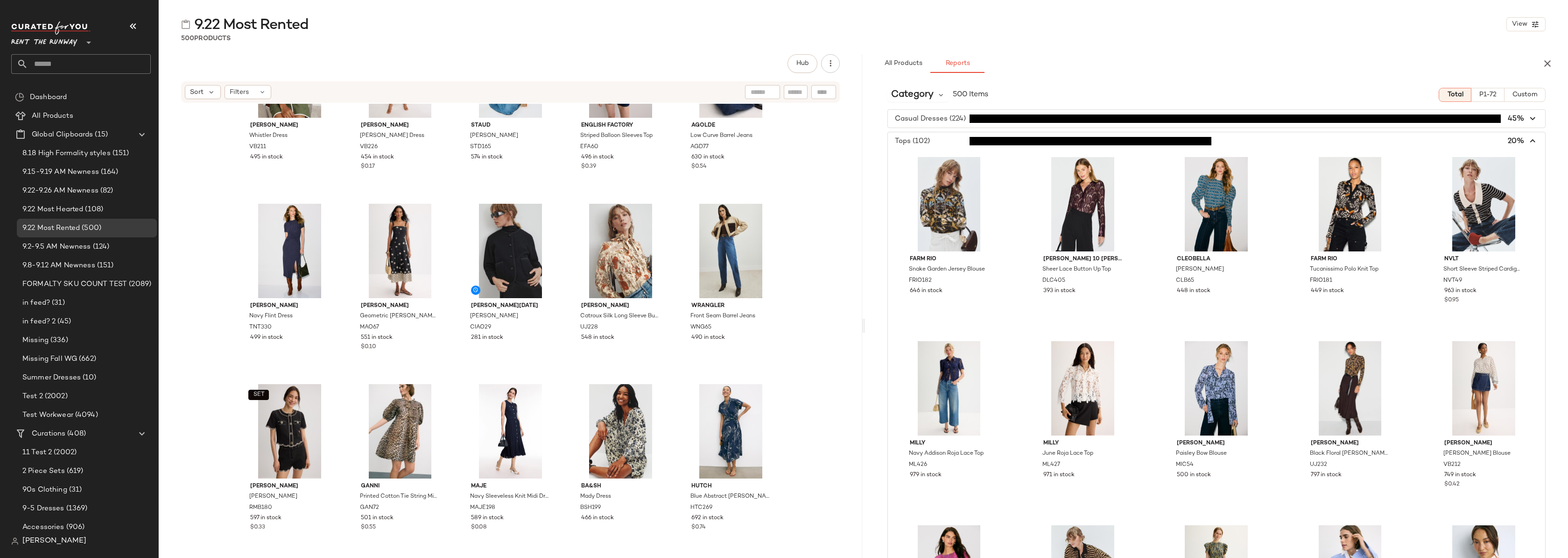
click at [924, 141] on span "button" at bounding box center [1217, 141] width 658 height 18
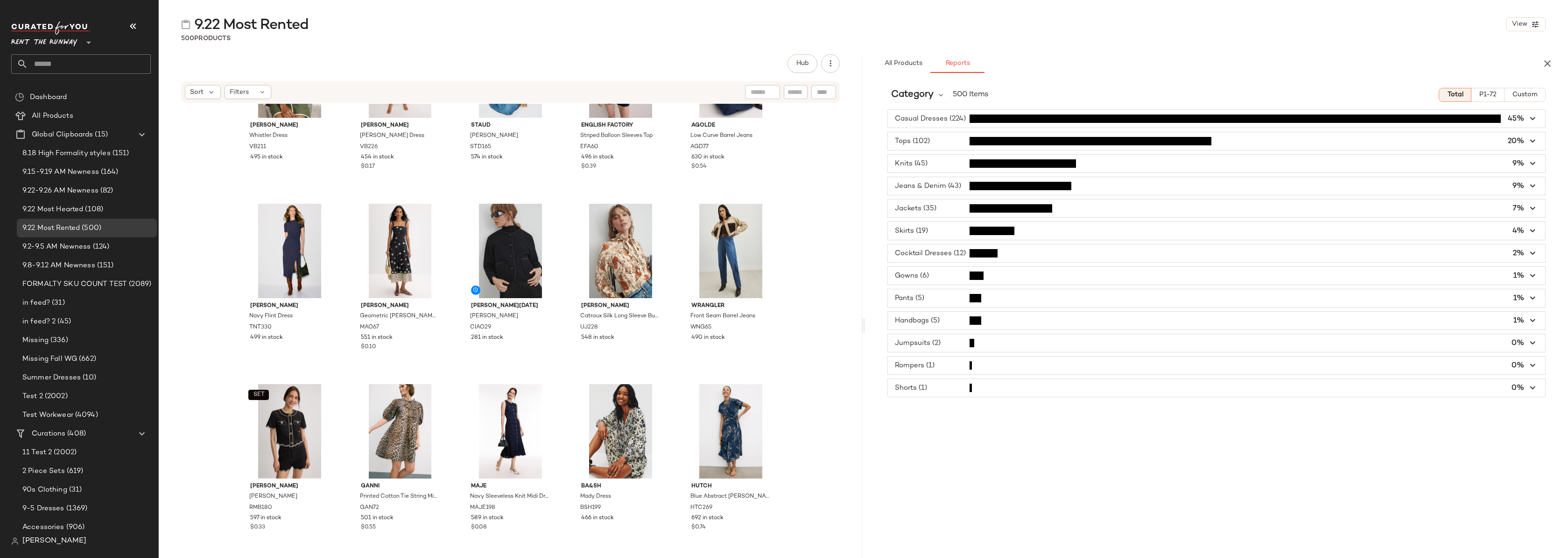
click at [925, 162] on span "button" at bounding box center [1217, 164] width 658 height 18
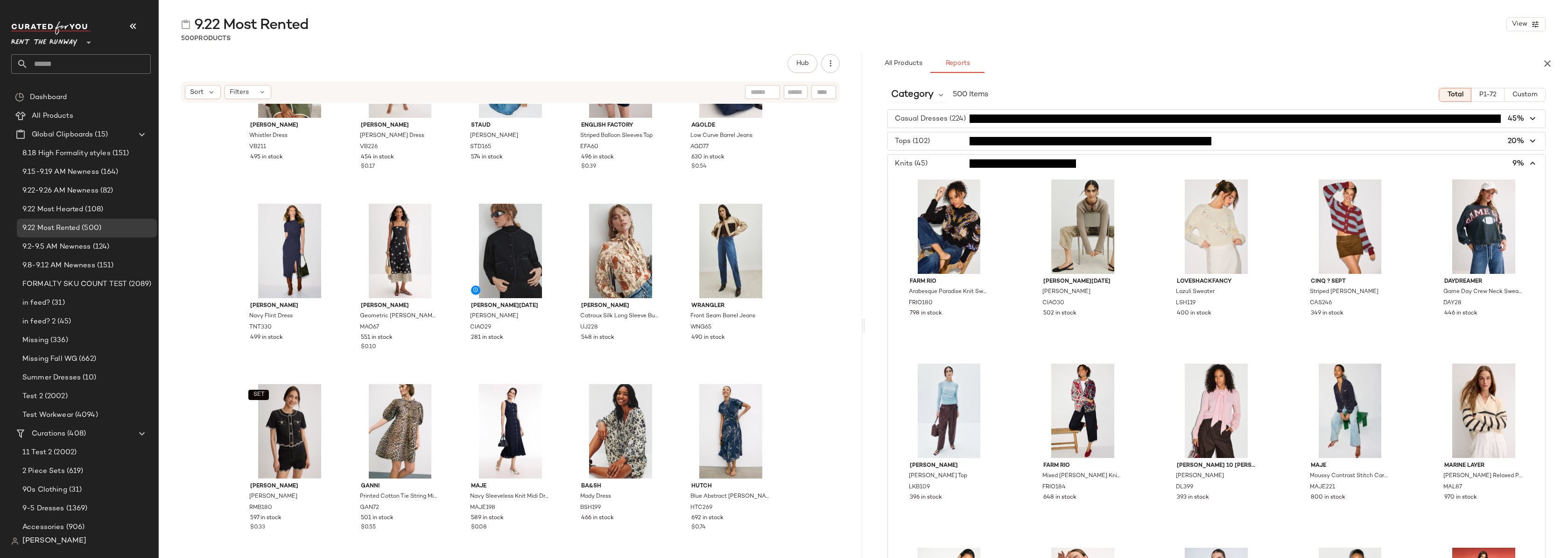
click at [925, 162] on span "button" at bounding box center [1217, 164] width 658 height 18
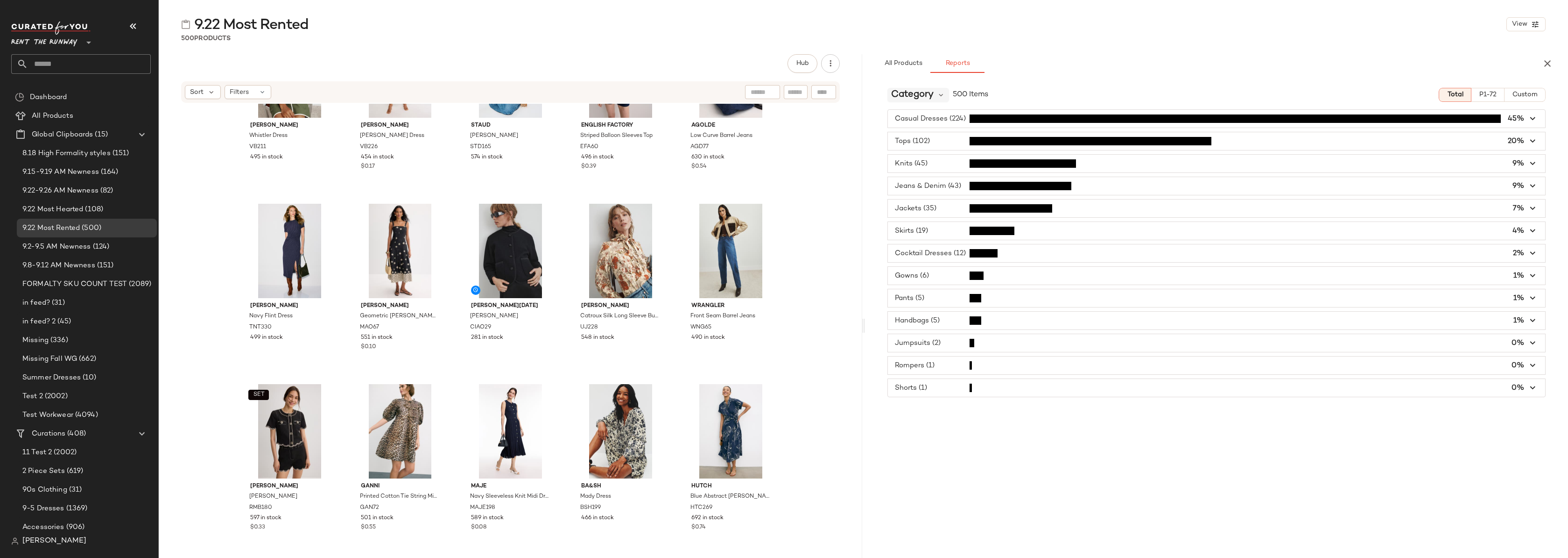
click at [926, 97] on span "Category" at bounding box center [912, 95] width 42 height 14
click at [931, 177] on div "Brand" at bounding box center [947, 182] width 104 height 11
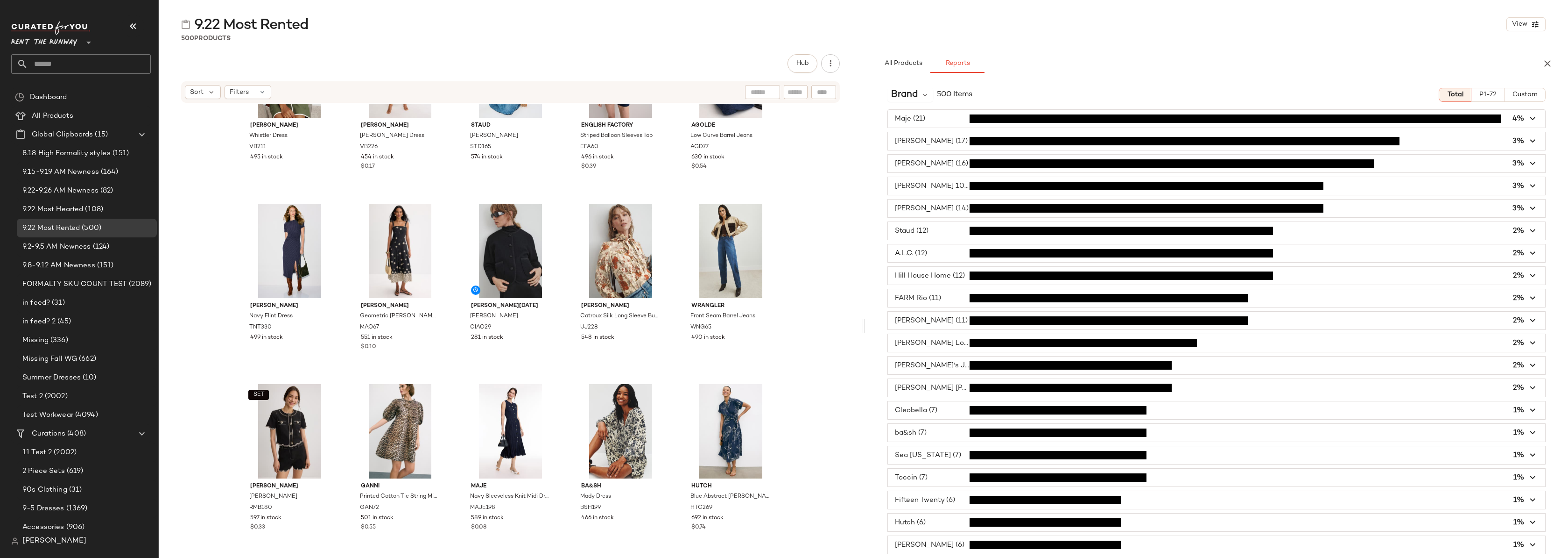
click at [940, 165] on span "button" at bounding box center [1217, 164] width 658 height 18
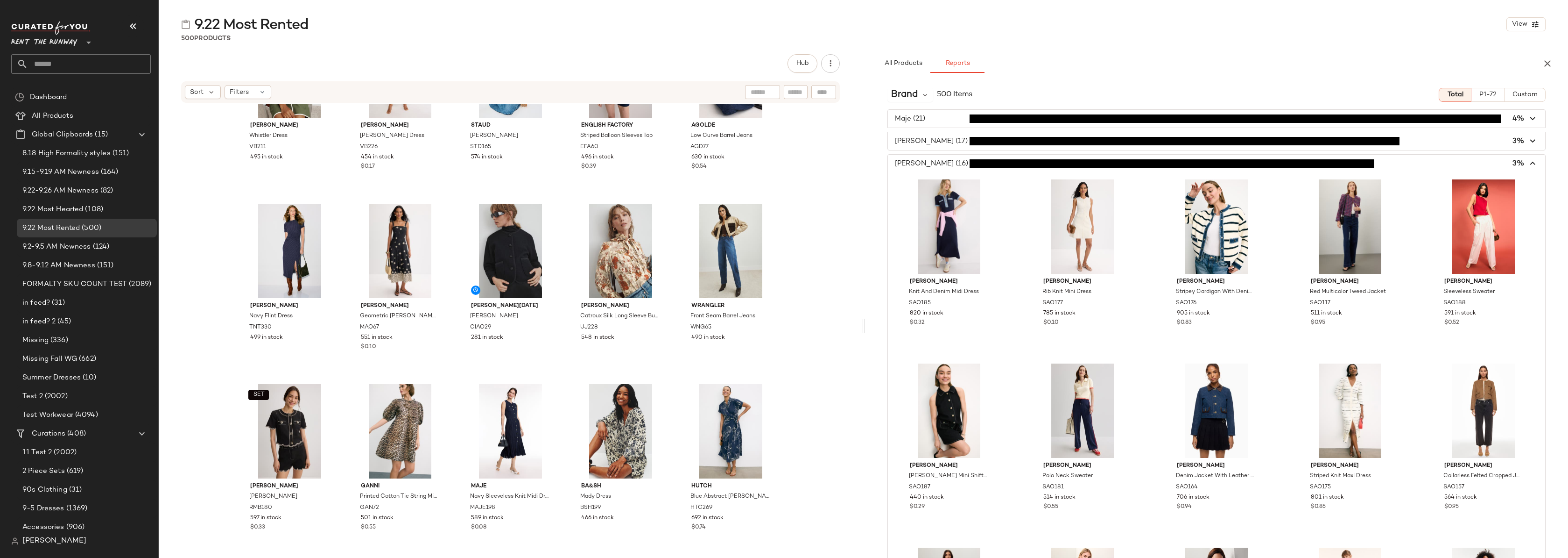
click at [940, 164] on span "button" at bounding box center [1217, 164] width 658 height 18
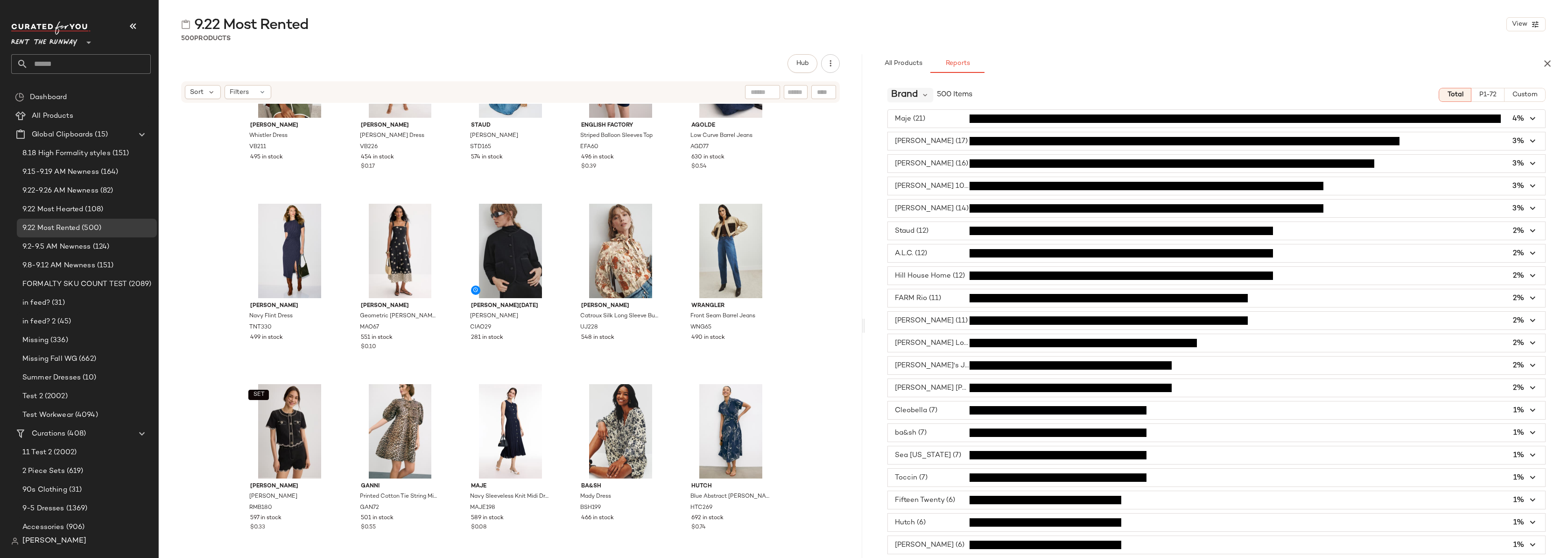
click at [919, 91] on div "Brand" at bounding box center [911, 95] width 46 height 14
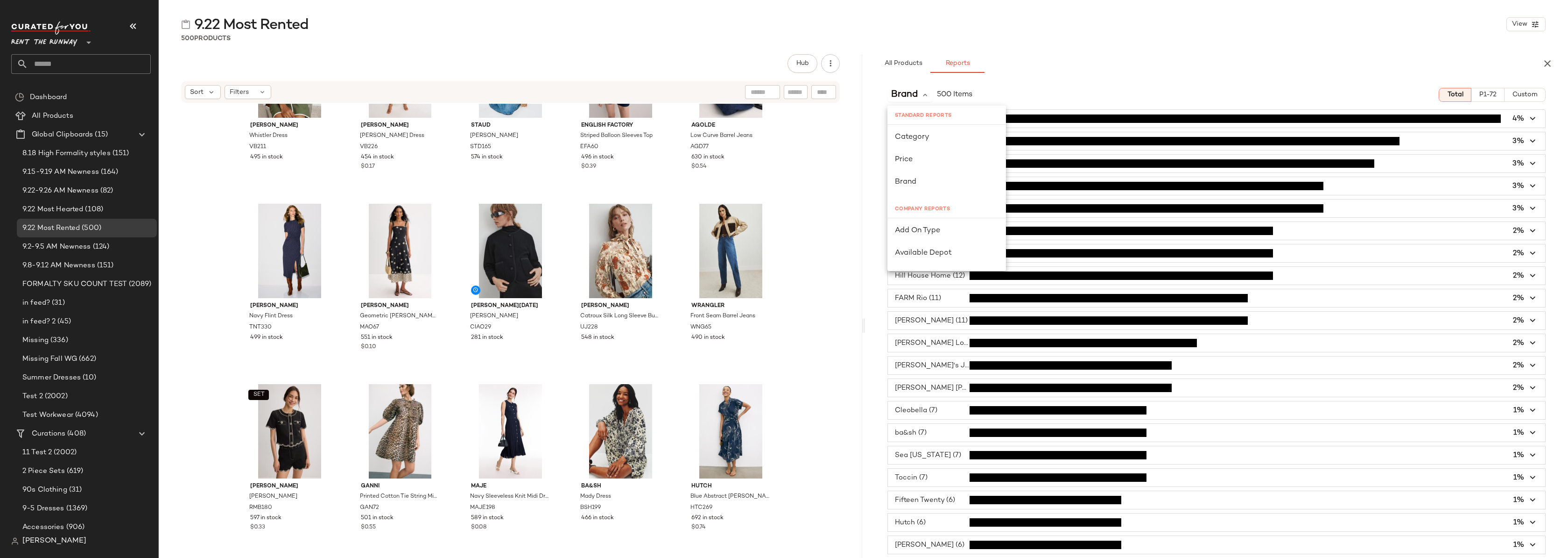
click at [1034, 91] on div "Brand 500 Items Total P1-72 Custom" at bounding box center [1217, 95] width 704 height 14
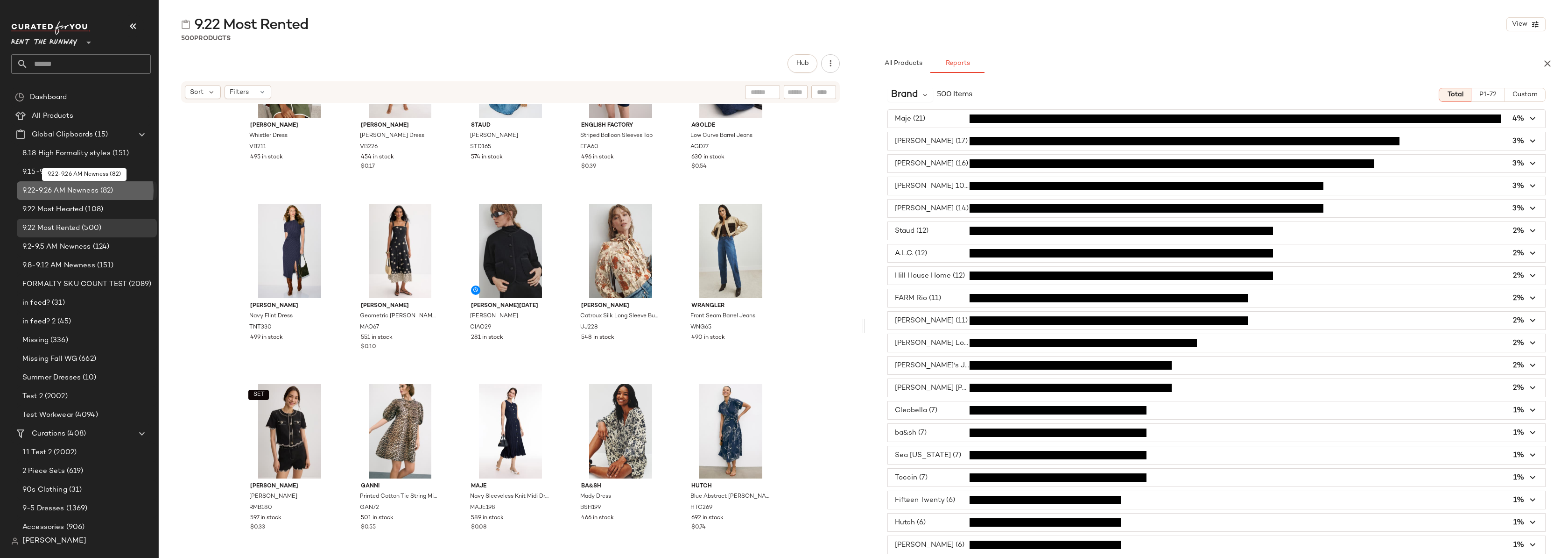
click at [45, 195] on span "9.22-9.26 AM Newness" at bounding box center [61, 191] width 76 height 11
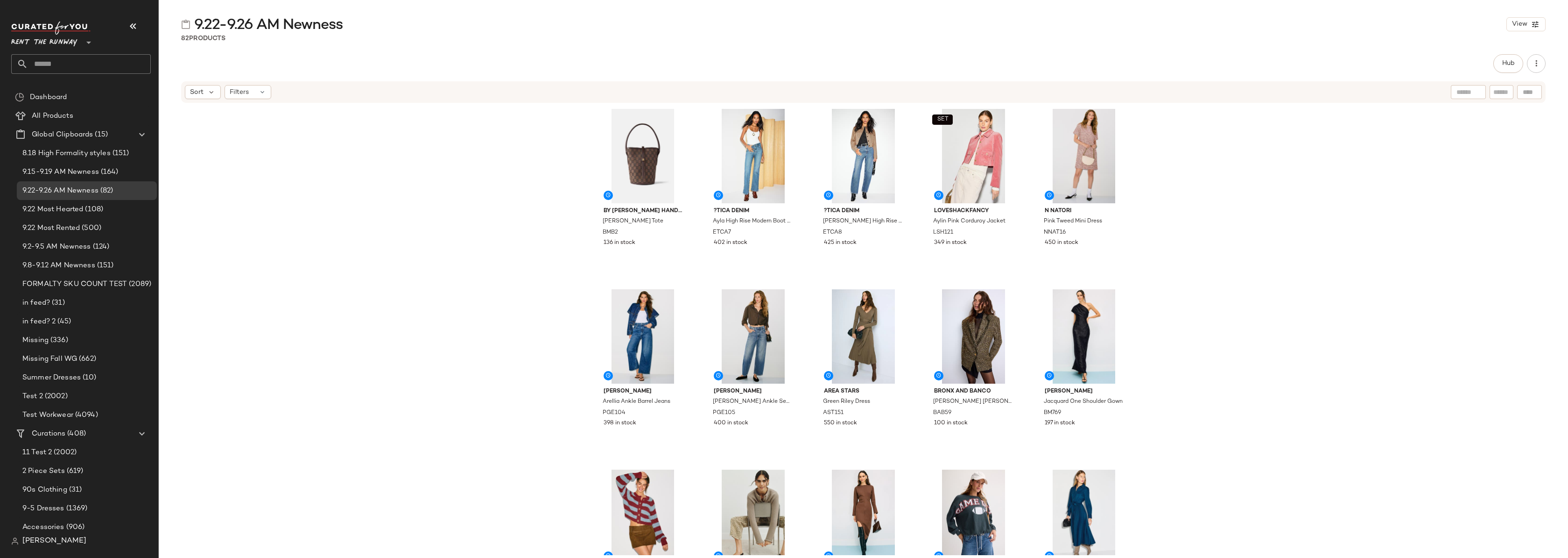
click at [1205, 237] on div "By Malene Birger Handbags Marylle Bucket Tote BMB2 136 in stock ?TICA Denim Ayl…" at bounding box center [863, 329] width 1409 height 452
click at [348, 136] on div "By Malene Birger Handbags Marylle Bucket Tote BMB2 136 in stock ?TICA Denim Ayl…" at bounding box center [863, 329] width 1409 height 452
click at [1391, 252] on div "By Malene Birger Handbags Marylle Bucket Tote BMB2 136 in stock ?TICA Denim Ayl…" at bounding box center [863, 329] width 1409 height 452
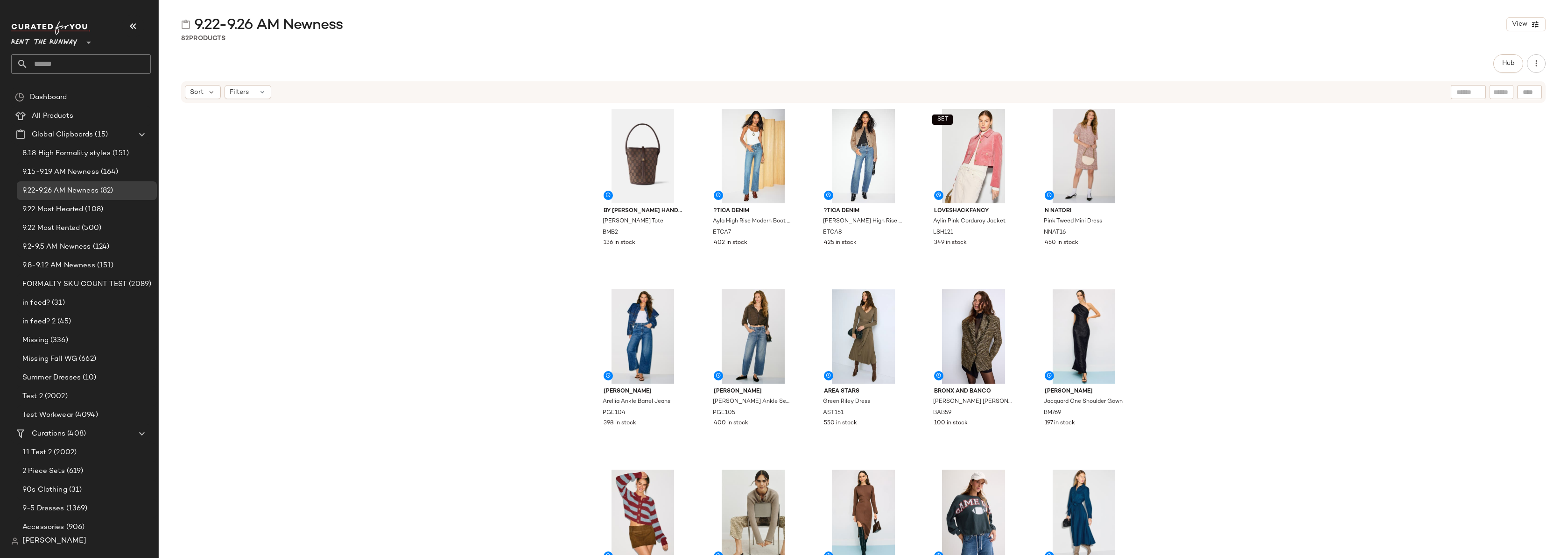
click at [1391, 252] on div "By Malene Birger Handbags Marylle Bucket Tote BMB2 136 in stock ?TICA Denim Ayl…" at bounding box center [863, 329] width 1409 height 452
click at [310, 241] on div "By Malene Birger Handbags Marylle Bucket Tote BMB2 136 in stock ?TICA Denim Ayl…" at bounding box center [863, 329] width 1409 height 452
click at [322, 229] on div "By Malene Birger Handbags Marylle Bucket Tote BMB2 136 in stock ?TICA Denim Ayl…" at bounding box center [863, 329] width 1409 height 452
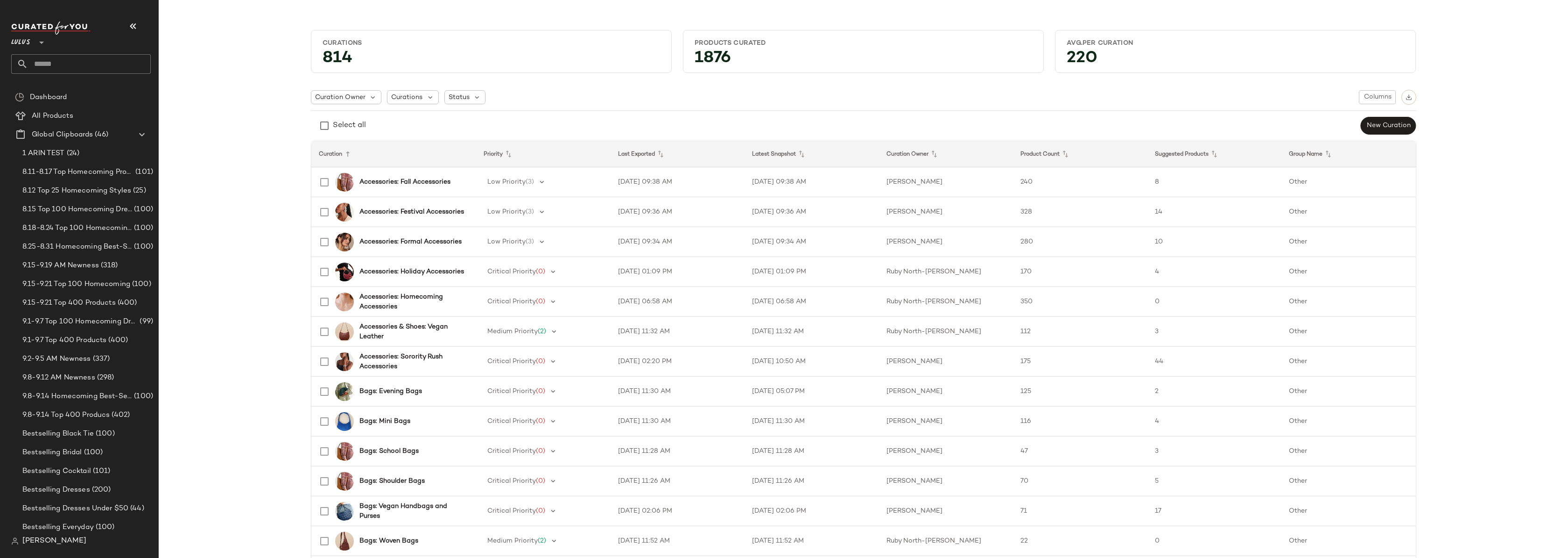
click at [20, 44] on span "Lulus" at bounding box center [20, 40] width 19 height 17
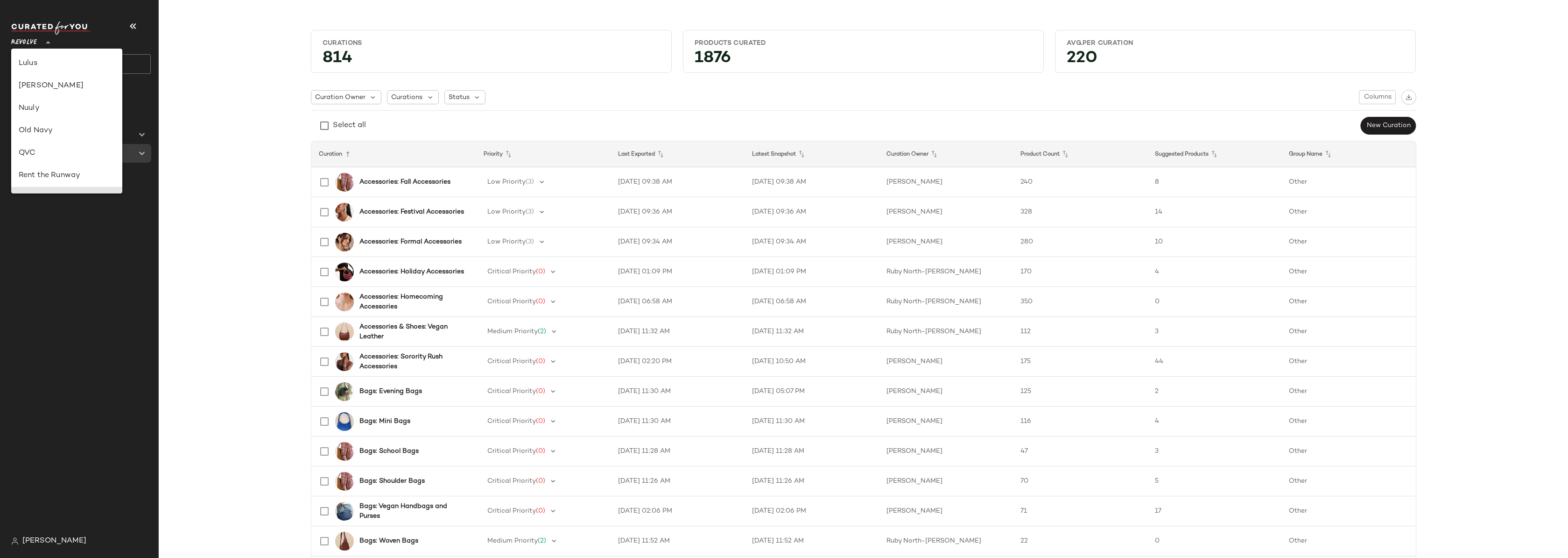
scroll to position [329, 0]
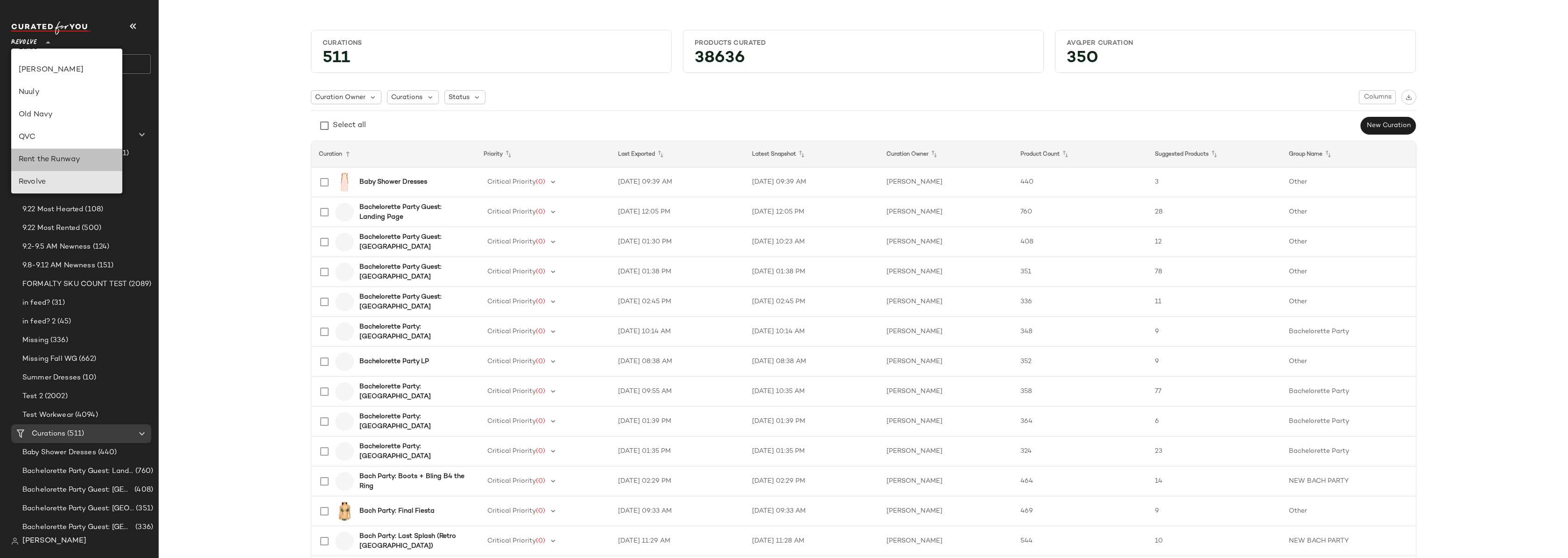
click at [46, 155] on div "Rent the Runway" at bounding box center [66, 160] width 96 height 11
type input "**"
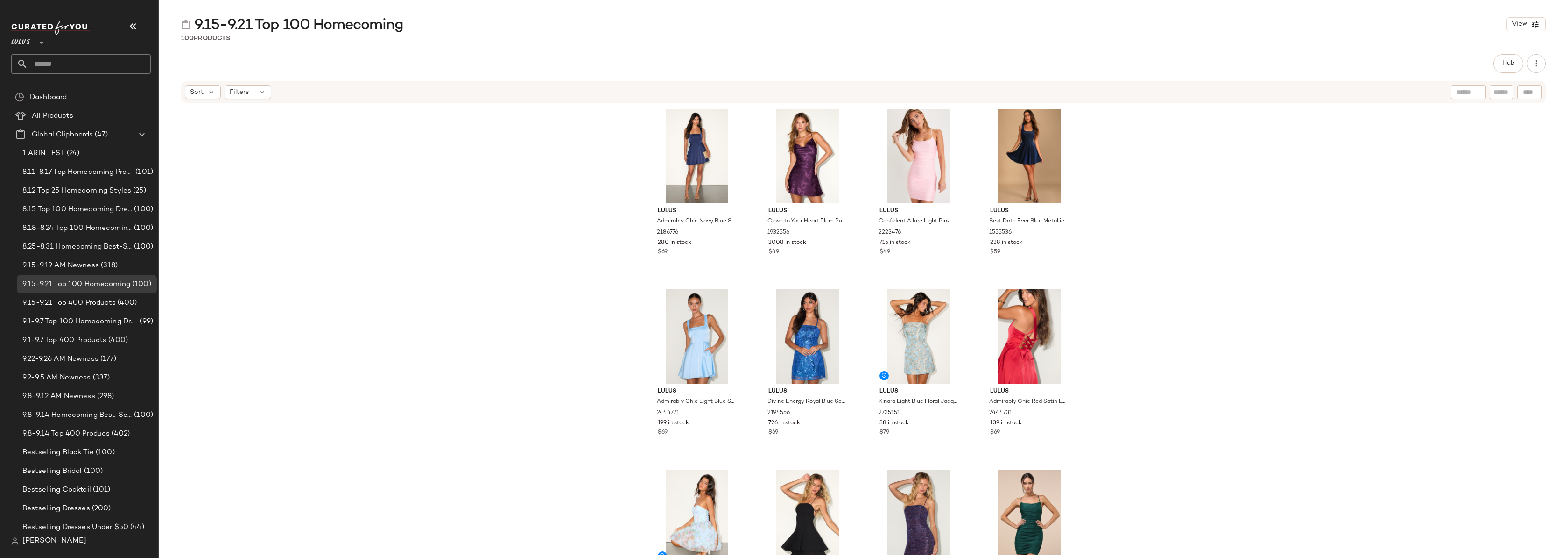
click at [1190, 263] on div "[PERSON_NAME] Admirably Chic Navy Blue Satin Lace-Up Mini Dress With Pockets 21…" at bounding box center [863, 329] width 1409 height 452
click at [286, 229] on div "[PERSON_NAME] Admirably Chic Navy Blue Satin Lace-Up Mini Dress With Pockets 21…" at bounding box center [863, 329] width 1409 height 452
click at [325, 121] on div "[PERSON_NAME] Admirably Chic Navy Blue Satin Lace-Up Mini Dress With Pockets 21…" at bounding box center [863, 329] width 1409 height 452
click at [1125, 221] on div "[PERSON_NAME] Admirably Chic Navy Blue Satin Lace-Up Mini Dress With Pockets 21…" at bounding box center [863, 329] width 1409 height 452
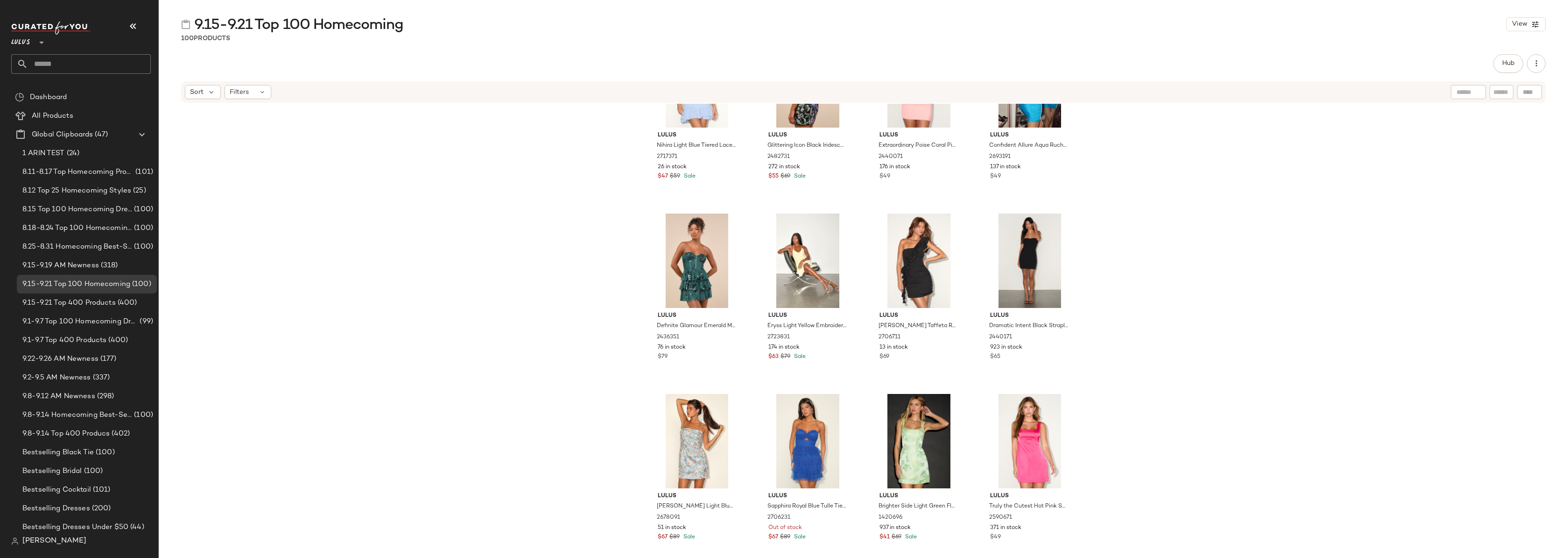
scroll to position [4059, 0]
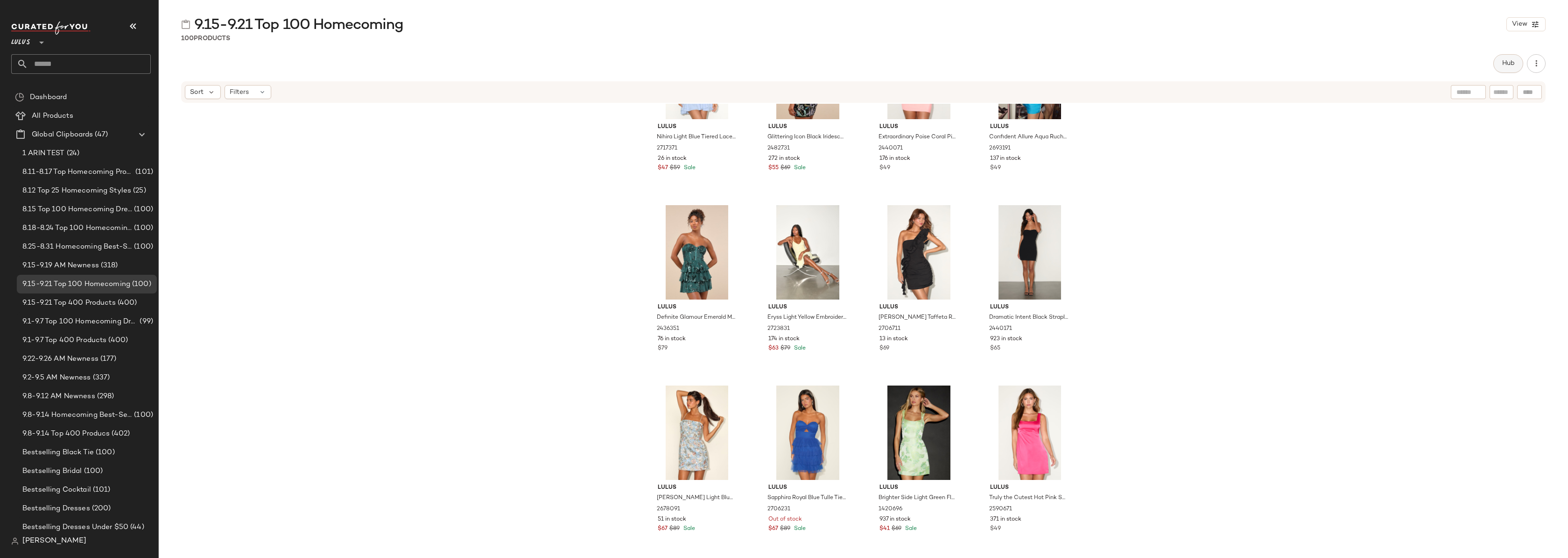
click at [1515, 59] on button "Hub" at bounding box center [1509, 63] width 30 height 18
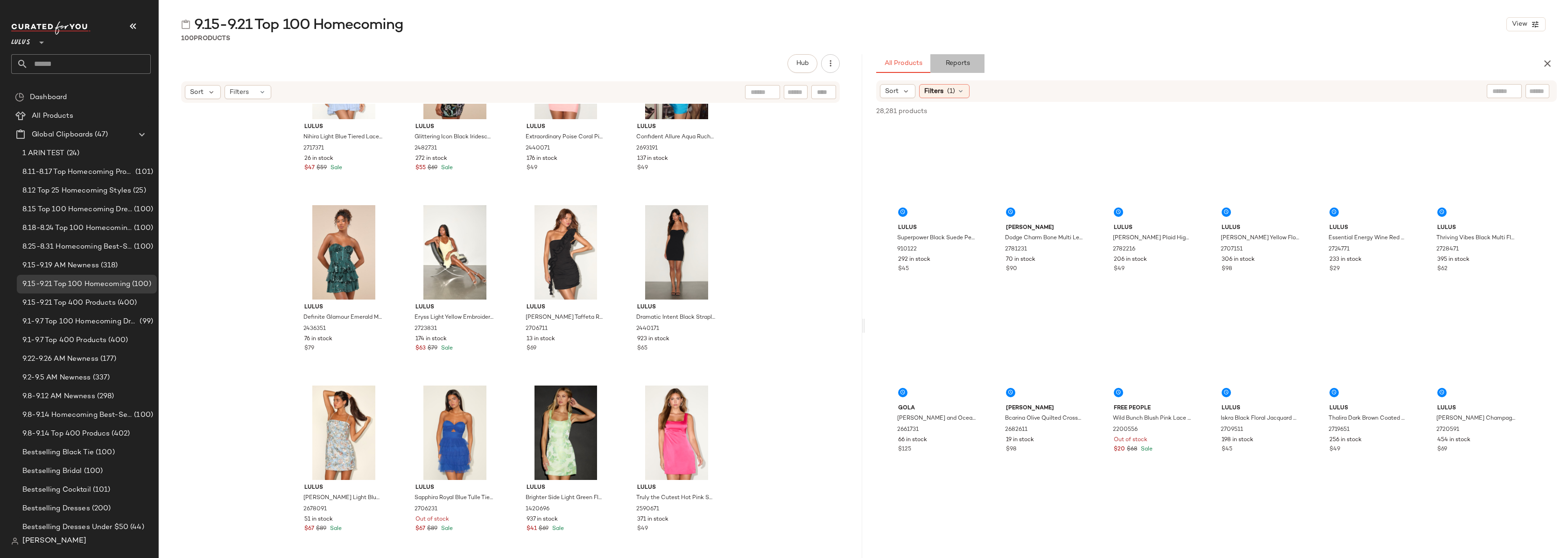
click at [961, 65] on span "Reports" at bounding box center [957, 63] width 25 height 8
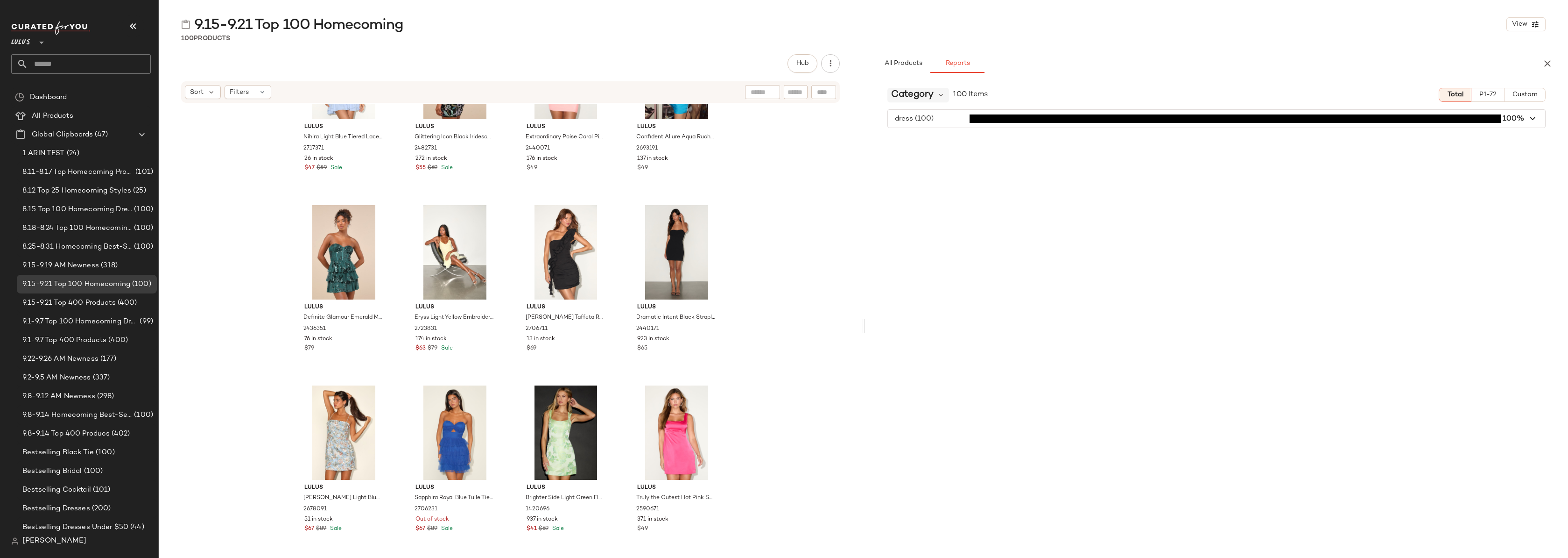
click at [926, 90] on span "Category" at bounding box center [912, 95] width 42 height 14
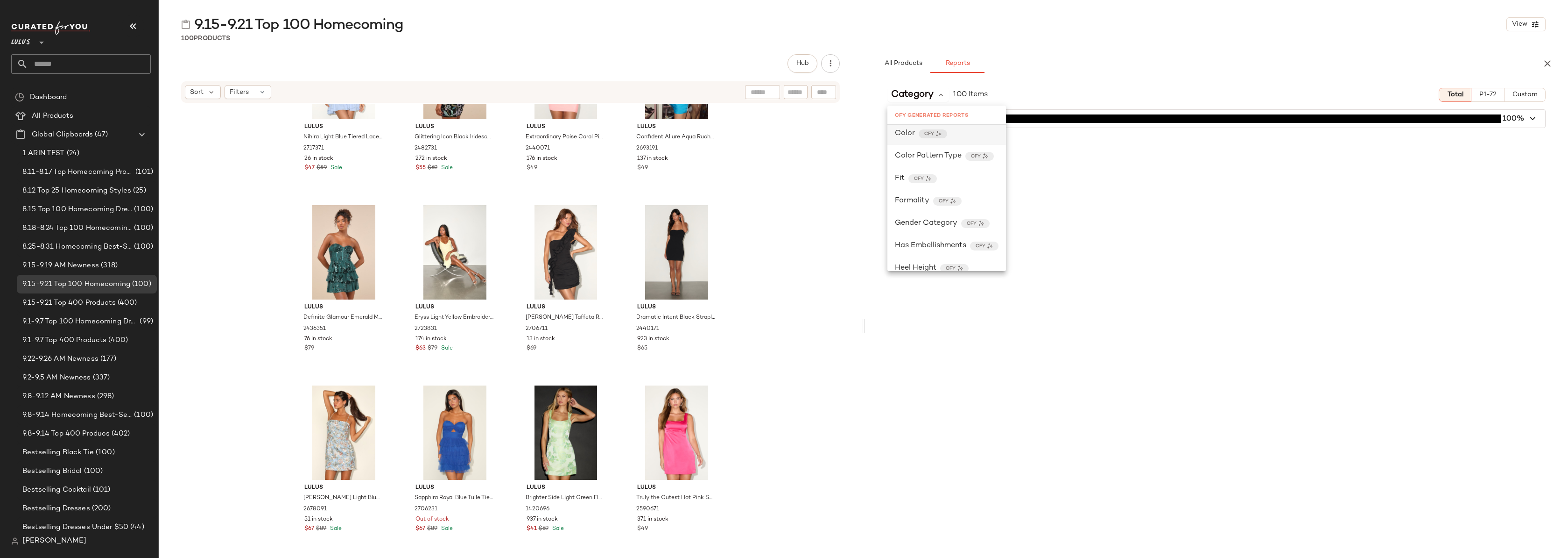
click at [910, 131] on span "Color" at bounding box center [905, 134] width 20 height 11
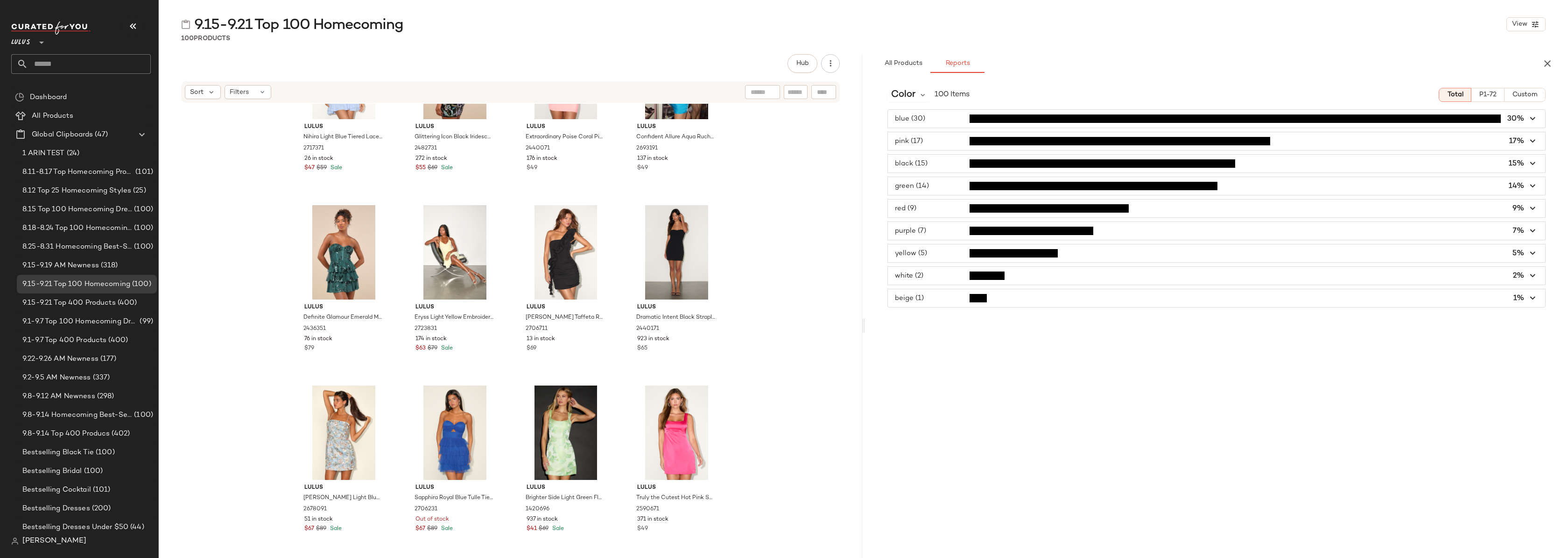
click at [1010, 38] on div "100 Products" at bounding box center [863, 38] width 1409 height 10
click at [1546, 66] on icon "button" at bounding box center [1548, 63] width 11 height 11
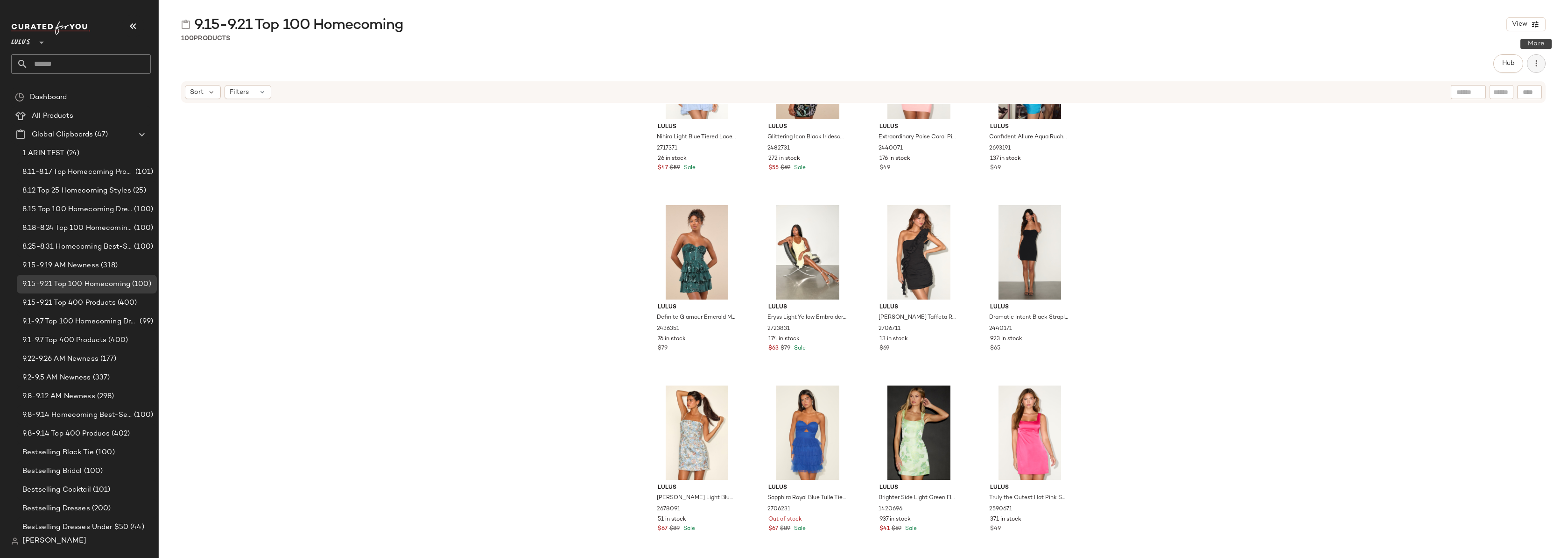
click at [1538, 68] on icon "button" at bounding box center [1537, 63] width 10 height 10
click at [1473, 113] on span "Download All" at bounding box center [1494, 113] width 88 height 10
click at [46, 60] on input "text" at bounding box center [89, 63] width 123 height 20
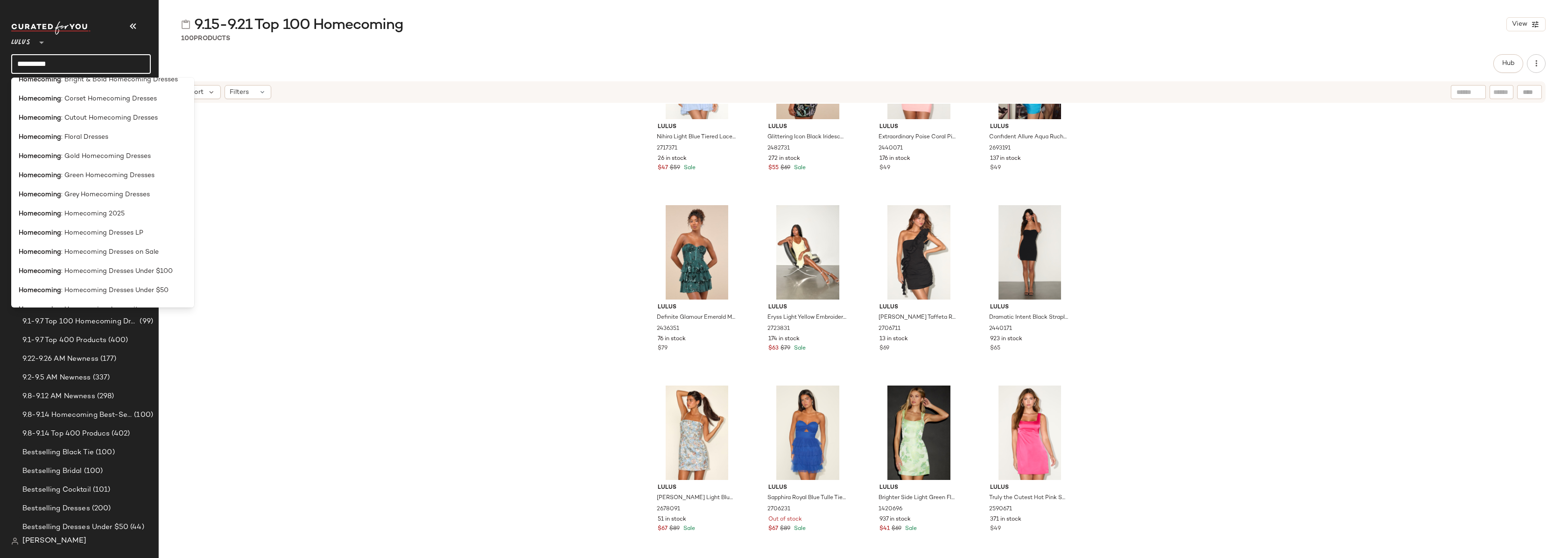
scroll to position [321, 0]
type input "**********"
click at [99, 212] on span ": Homecoming Dresses LP" at bounding box center [102, 211] width 82 height 10
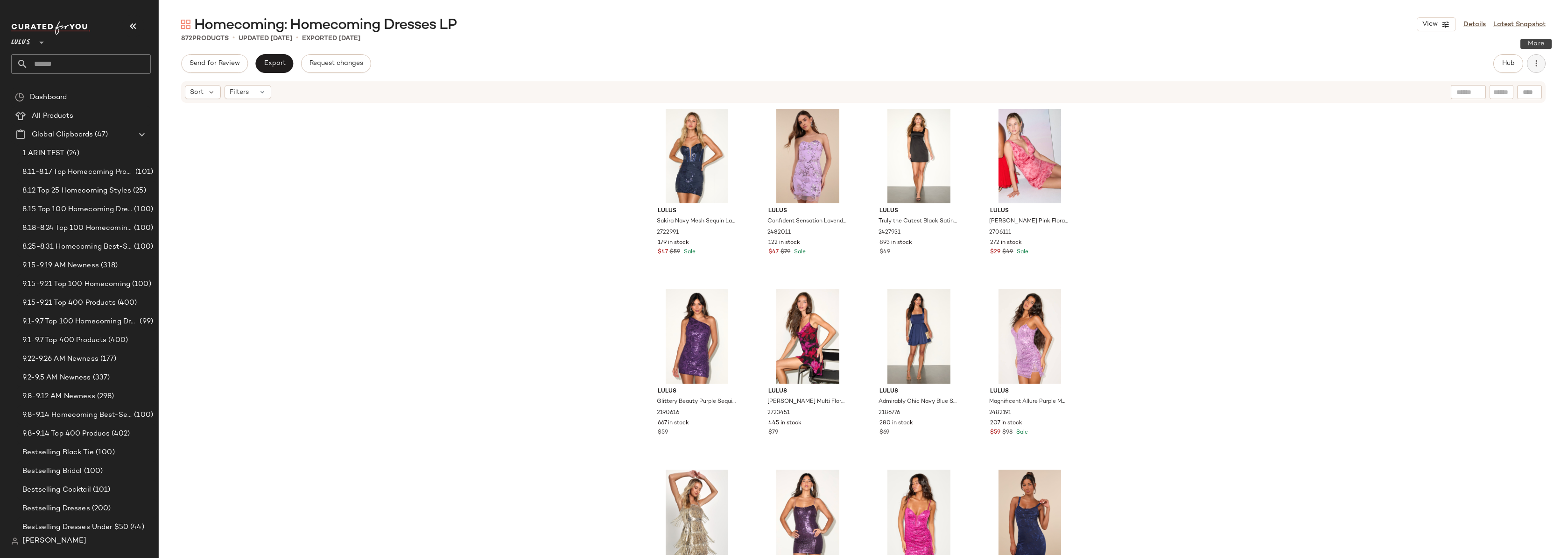
click at [1537, 64] on icon "button" at bounding box center [1537, 63] width 10 height 10
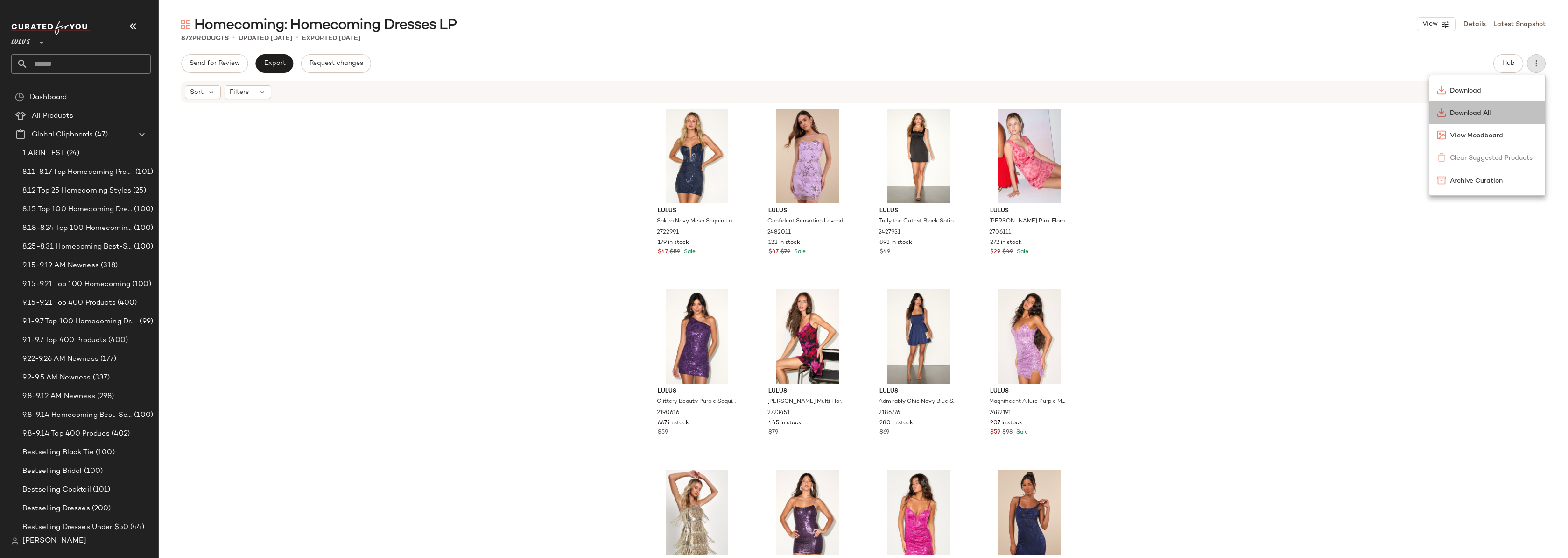
click at [1466, 111] on span "Download All" at bounding box center [1494, 113] width 88 height 10
